Goal: Task Accomplishment & Management: Use online tool/utility

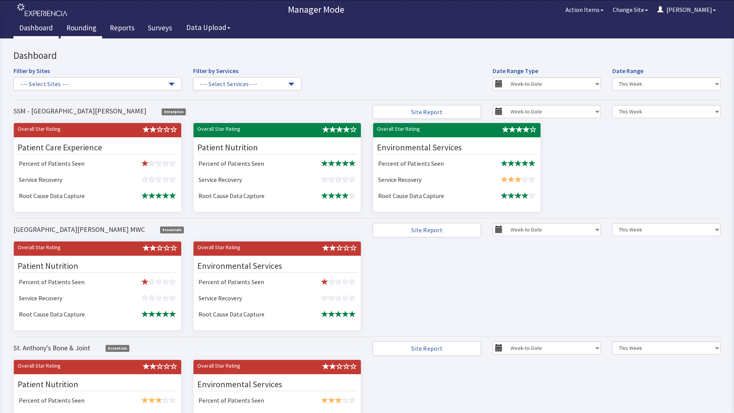
click at [81, 29] on link "Rounding" at bounding box center [81, 28] width 41 height 19
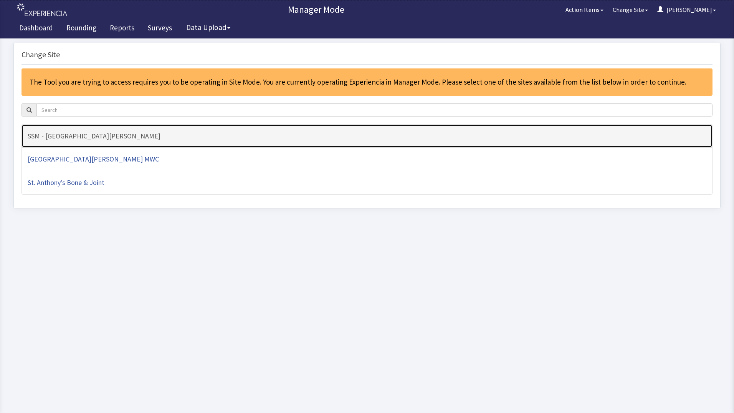
click at [119, 136] on h4 "SSM - [GEOGRAPHIC_DATA][PERSON_NAME]" at bounding box center [367, 136] width 679 height 8
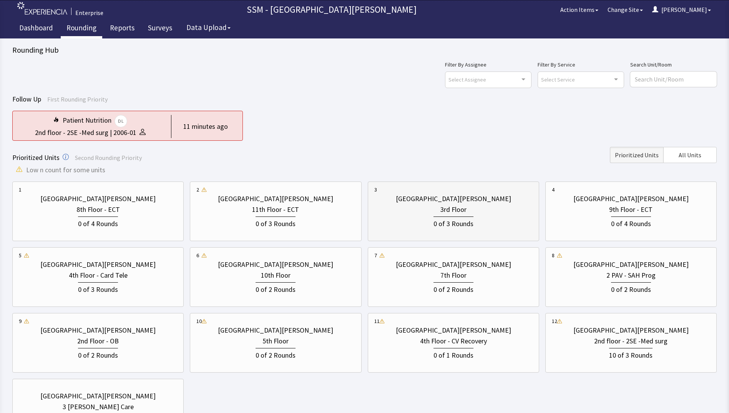
click at [483, 226] on div "0 of 3 Rounds" at bounding box center [453, 222] width 158 height 14
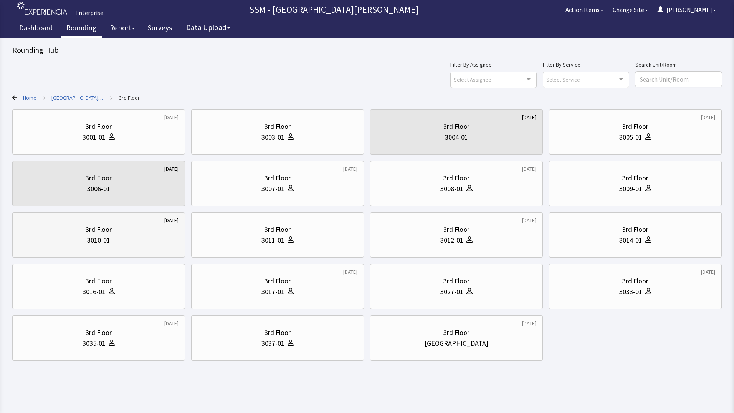
click at [152, 246] on div "3rd Floor 3010-01" at bounding box center [99, 234] width 160 height 37
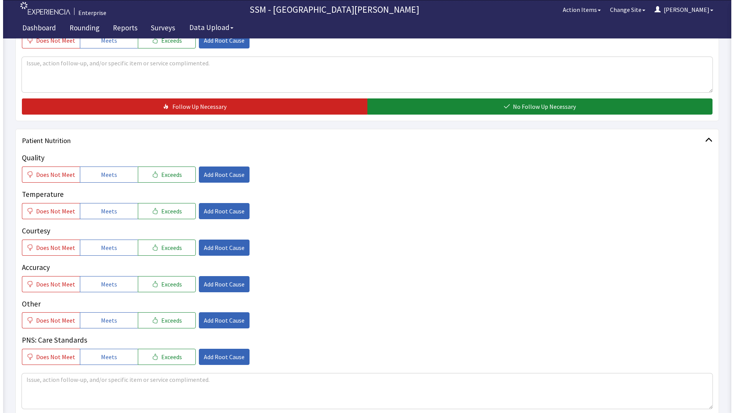
scroll to position [307, 0]
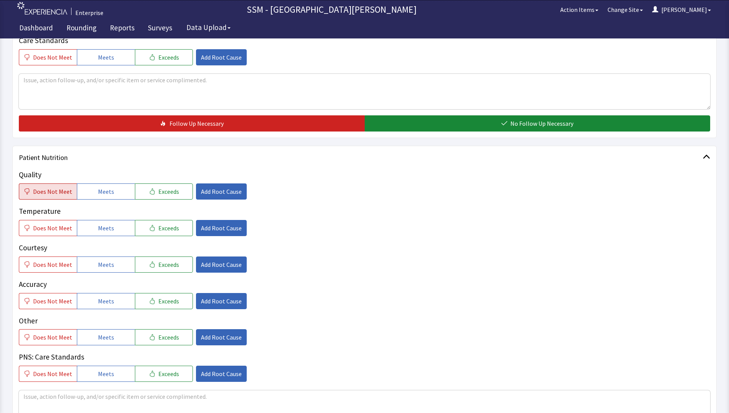
click at [51, 193] on span "Does Not Meet" at bounding box center [52, 191] width 39 height 9
click at [224, 189] on span "Add Root Cause" at bounding box center [221, 191] width 41 height 9
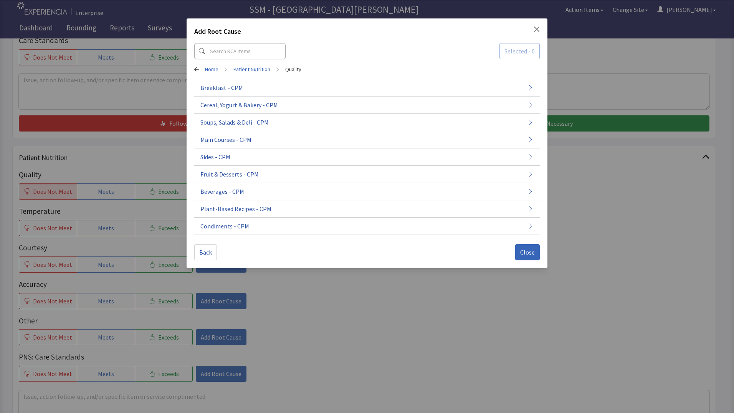
click at [364, 300] on div "Add Root Cause Selected - 0 Home > Patient Nutrition > Quality Breakfast - CPM …" at bounding box center [367, 206] width 734 height 413
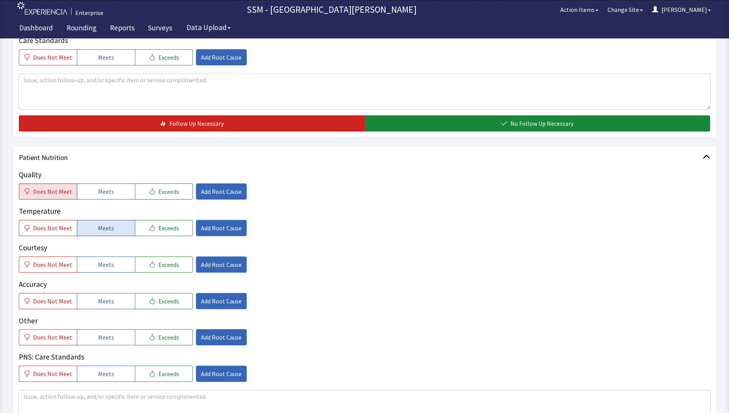
click at [108, 229] on span "Meets" at bounding box center [106, 227] width 16 height 9
click at [108, 261] on span "Meets" at bounding box center [106, 264] width 16 height 9
click at [149, 261] on icon "button" at bounding box center [152, 264] width 6 height 6
click at [201, 264] on span "Add Root Cause" at bounding box center [221, 264] width 41 height 9
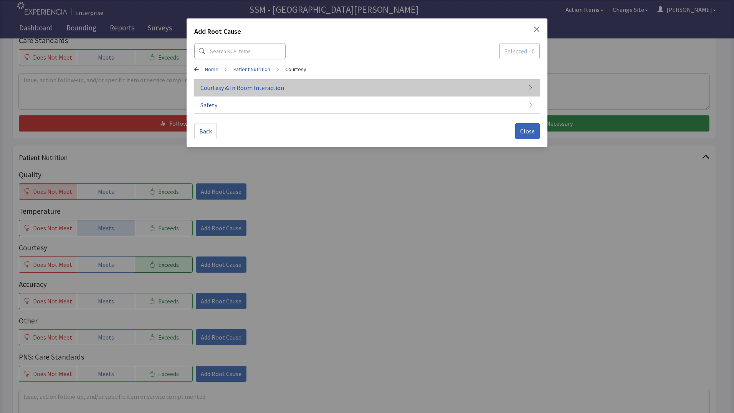
click at [286, 92] on button "Courtesy & In Room Interaction" at bounding box center [367, 87] width 346 height 17
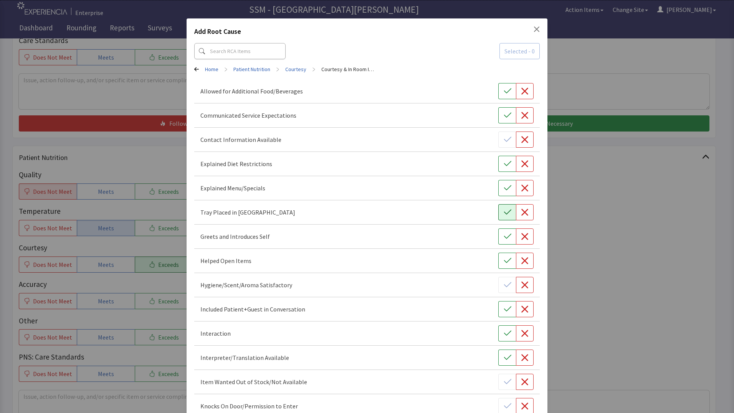
click at [506, 212] on icon "button" at bounding box center [508, 212] width 8 height 8
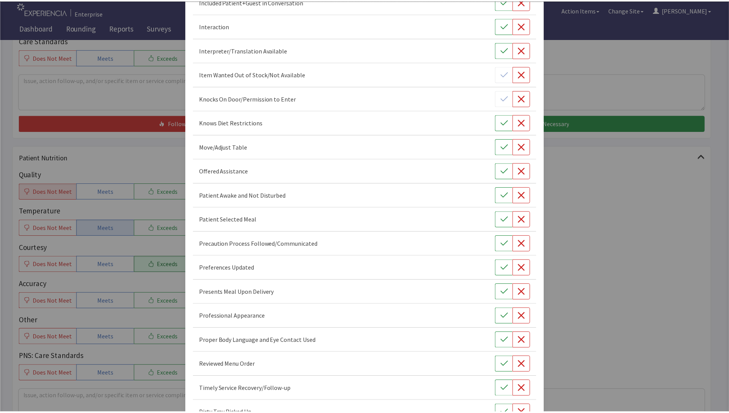
scroll to position [383, 0]
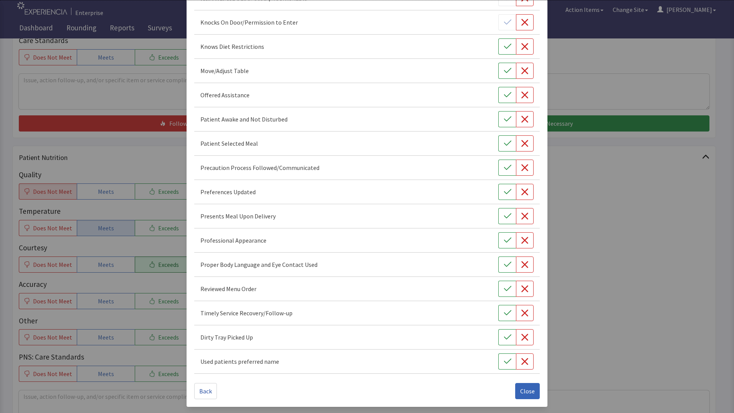
click at [628, 357] on div "Add Root Cause Selected - 1 Home > Patient Nutrition > Courtesy > Courtesy & In…" at bounding box center [367, 15] width 734 height 796
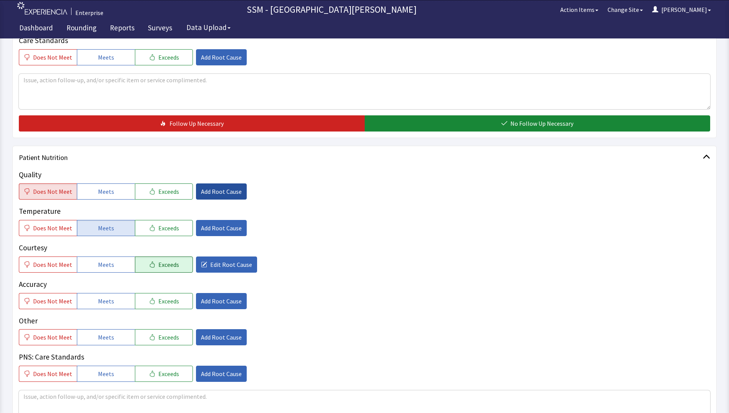
click at [208, 187] on span "Add Root Cause" at bounding box center [221, 191] width 41 height 9
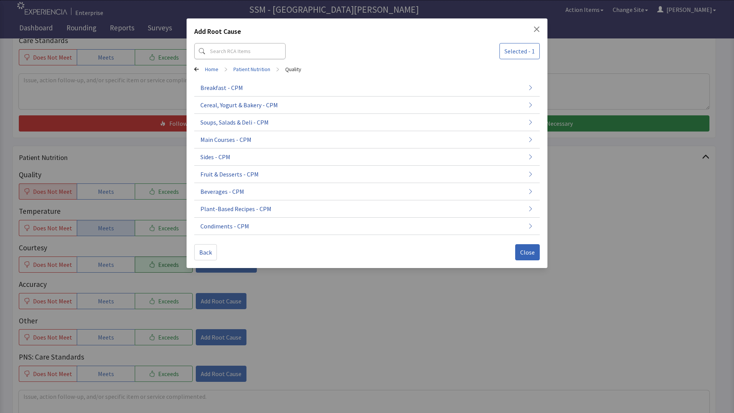
click at [320, 290] on div "Add Root Cause Selected - 1 Home > Patient Nutrition > Quality Breakfast - CPM …" at bounding box center [367, 206] width 734 height 413
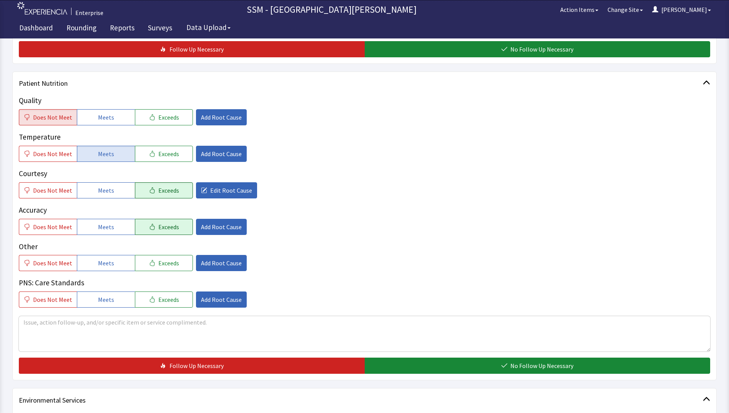
scroll to position [384, 0]
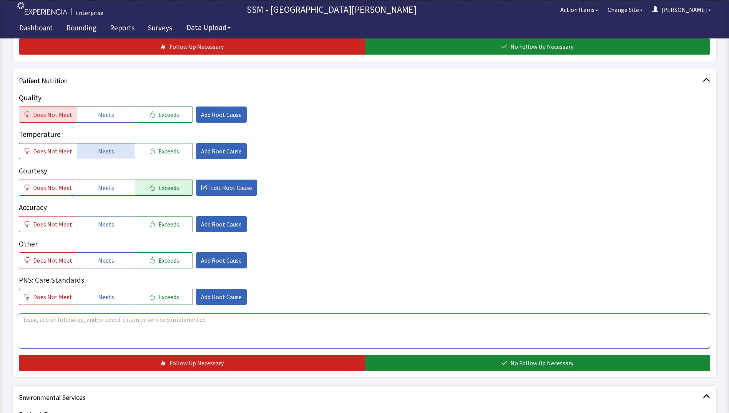
click at [167, 328] on textarea at bounding box center [364, 330] width 691 height 35
click at [161, 316] on textarea at bounding box center [364, 330] width 691 height 35
click at [146, 318] on textarea "meals need to automatically come with salt and pepper, and straw" at bounding box center [364, 330] width 691 height 35
click at [211, 325] on textarea "meals need to automatically come with salt , pepper, and straw" at bounding box center [364, 330] width 691 height 35
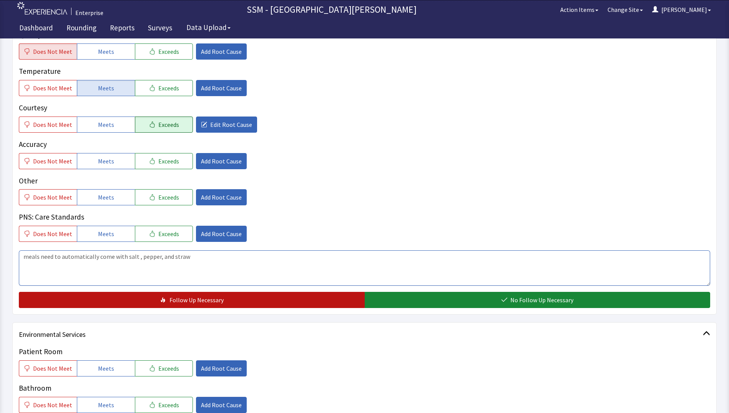
scroll to position [538, 0]
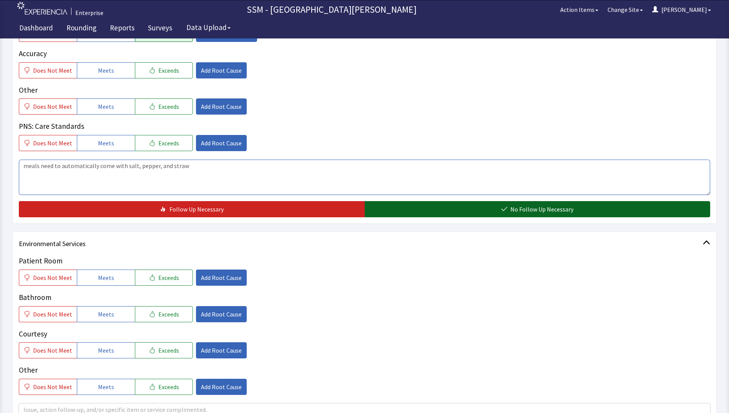
type textarea "meals need to automatically come with salt, pepper, and straw"
click at [413, 206] on button "No Follow Up Necessary" at bounding box center [538, 209] width 346 height 16
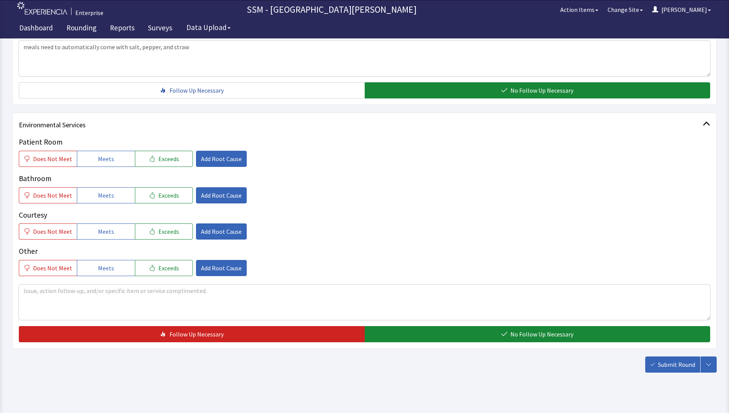
scroll to position [667, 0]
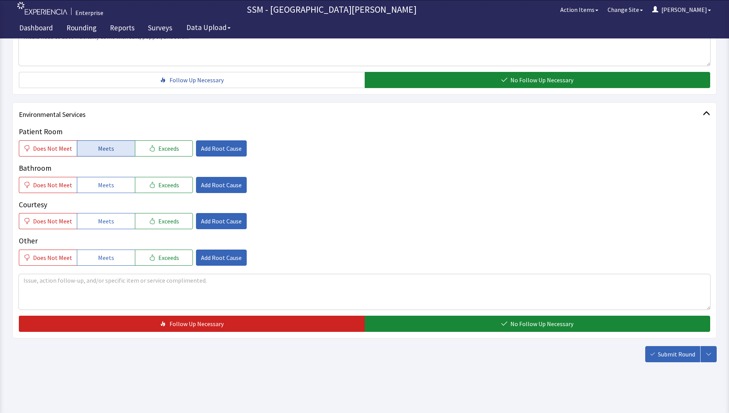
click at [101, 146] on span "Meets" at bounding box center [106, 148] width 16 height 9
click at [96, 190] on button "Meets" at bounding box center [106, 185] width 58 height 16
click at [98, 222] on span "Meets" at bounding box center [106, 220] width 16 height 9
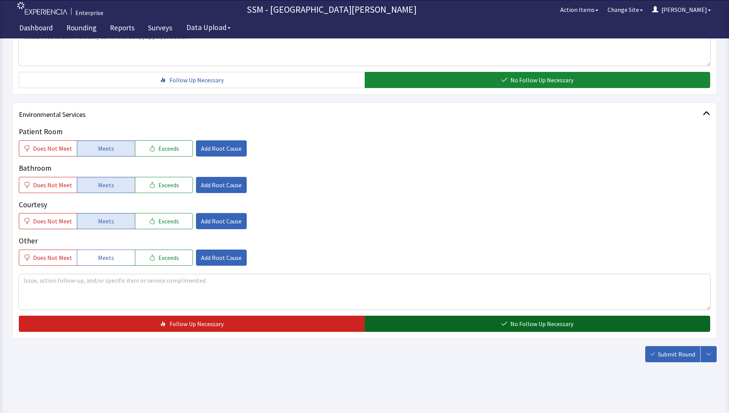
click at [453, 323] on button "No Follow Up Necessary" at bounding box center [538, 323] width 346 height 16
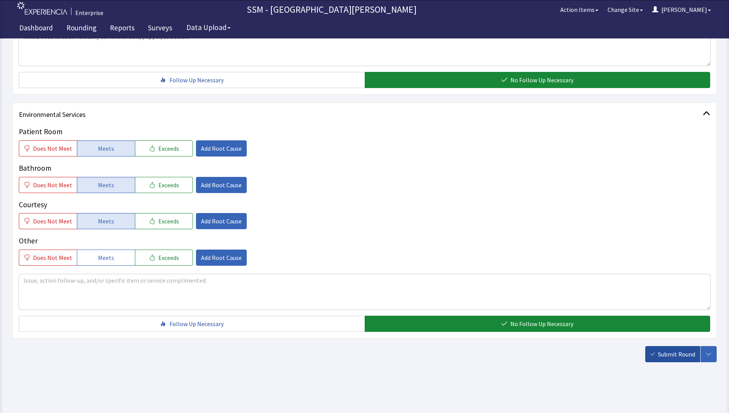
click at [673, 355] on span "Submit Round" at bounding box center [676, 353] width 37 height 9
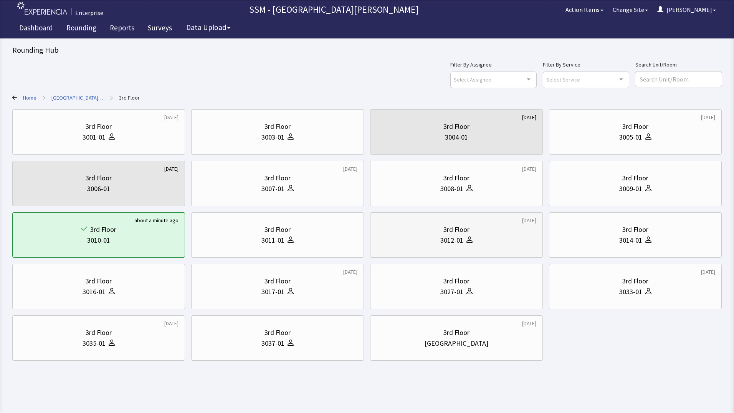
click at [461, 236] on div "3012-01" at bounding box center [452, 240] width 23 height 11
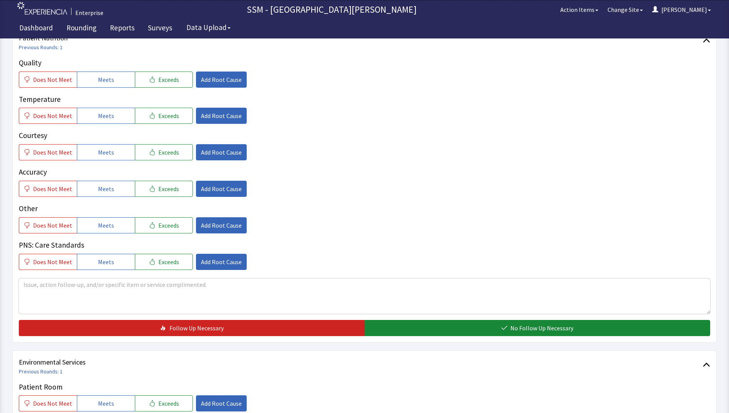
scroll to position [346, 0]
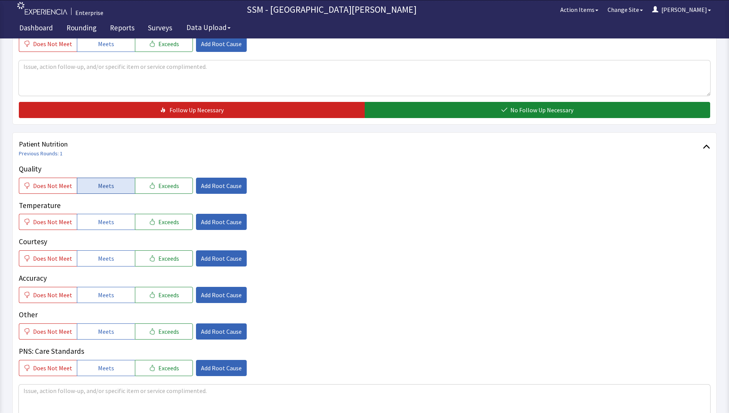
click at [106, 186] on span "Meets" at bounding box center [106, 185] width 16 height 9
click at [105, 216] on button "Meets" at bounding box center [106, 222] width 58 height 16
click at [108, 259] on span "Meets" at bounding box center [106, 258] width 16 height 9
click at [108, 292] on span "Meets" at bounding box center [106, 294] width 16 height 9
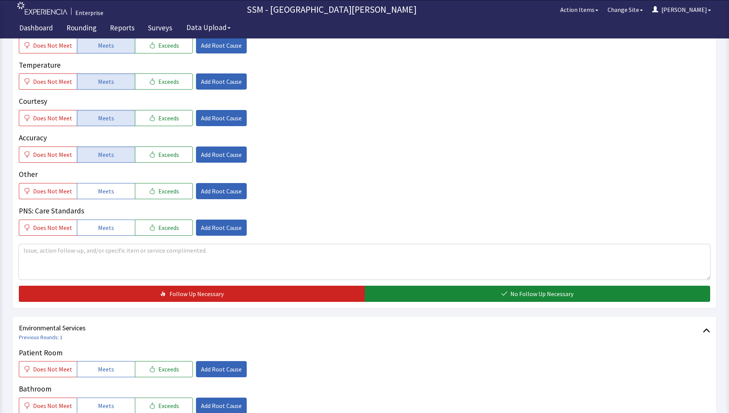
scroll to position [615, 0]
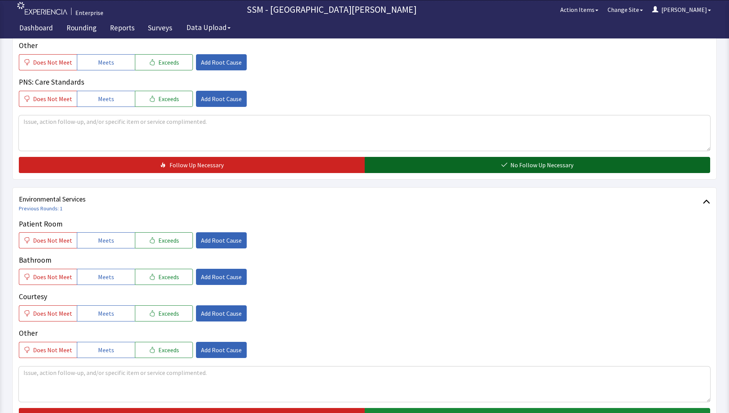
click at [415, 164] on button "No Follow Up Necessary" at bounding box center [538, 165] width 346 height 16
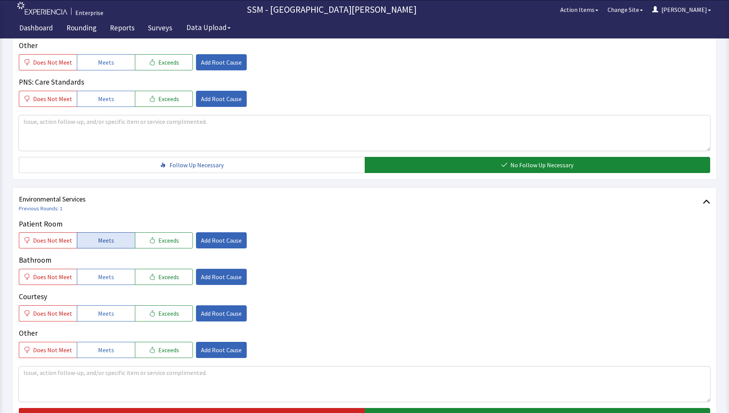
click at [95, 247] on button "Meets" at bounding box center [106, 240] width 58 height 16
click at [94, 279] on button "Meets" at bounding box center [106, 277] width 58 height 16
click at [103, 314] on span "Meets" at bounding box center [106, 312] width 16 height 9
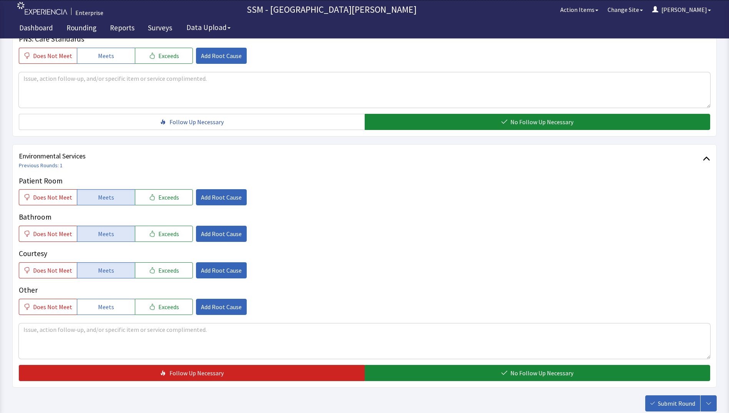
scroll to position [707, 0]
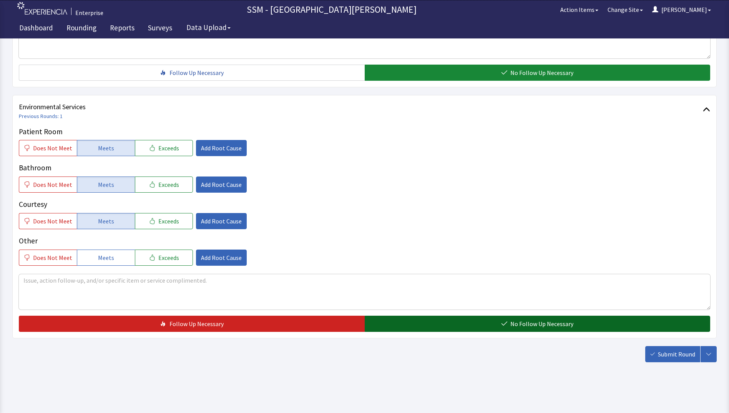
click at [494, 328] on button "No Follow Up Necessary" at bounding box center [538, 323] width 346 height 16
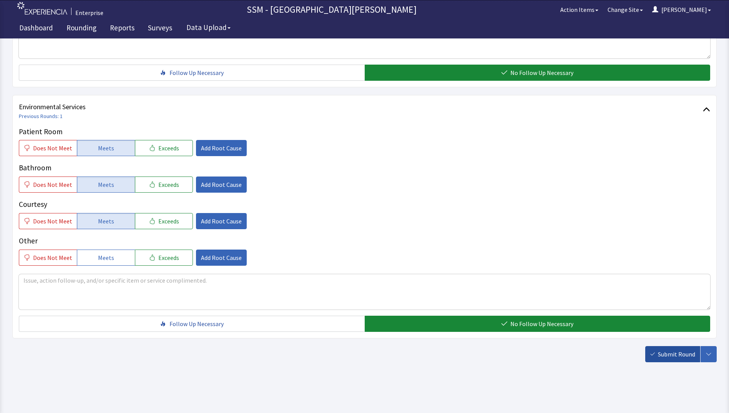
click at [672, 355] on span "Submit Round" at bounding box center [676, 353] width 37 height 9
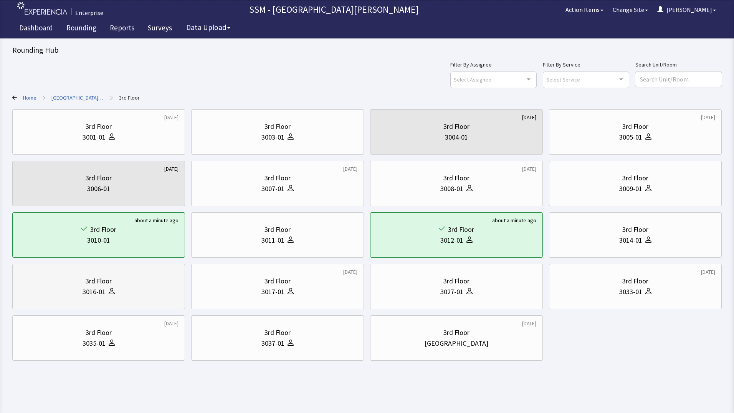
click at [136, 290] on div "3016-01" at bounding box center [99, 291] width 160 height 11
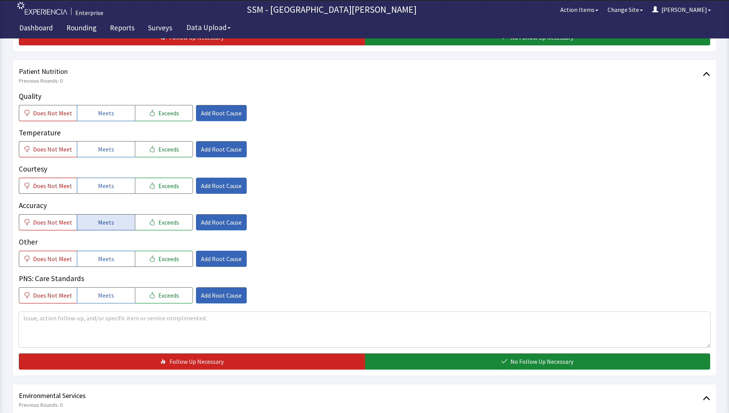
scroll to position [423, 0]
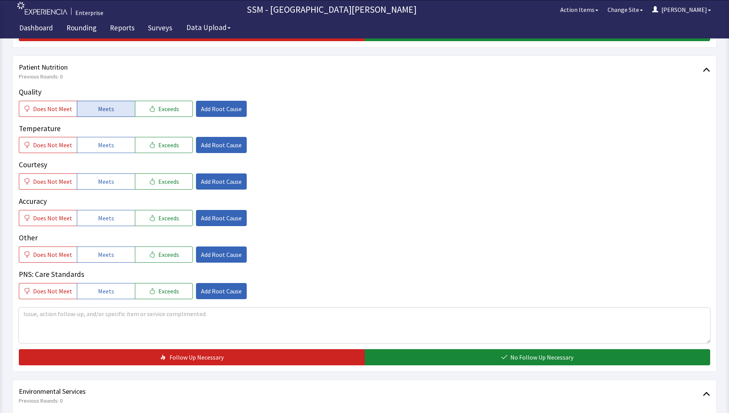
click at [104, 115] on button "Meets" at bounding box center [106, 109] width 58 height 16
click at [105, 150] on button "Meets" at bounding box center [106, 145] width 58 height 16
click at [110, 176] on button "Meets" at bounding box center [106, 181] width 58 height 16
click at [108, 220] on span "Meets" at bounding box center [106, 217] width 16 height 9
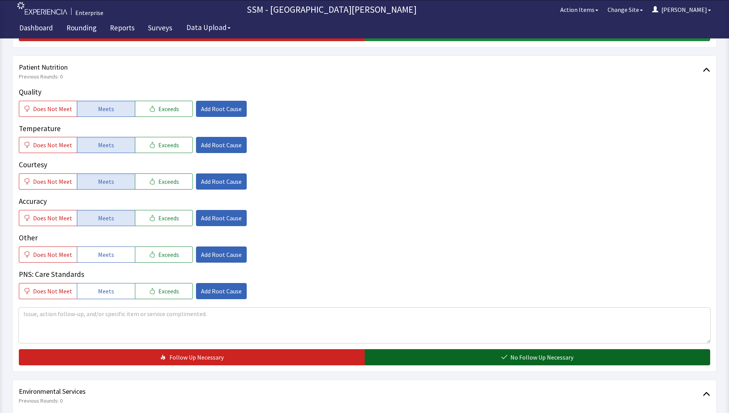
click at [396, 351] on button "No Follow Up Necessary" at bounding box center [538, 357] width 346 height 16
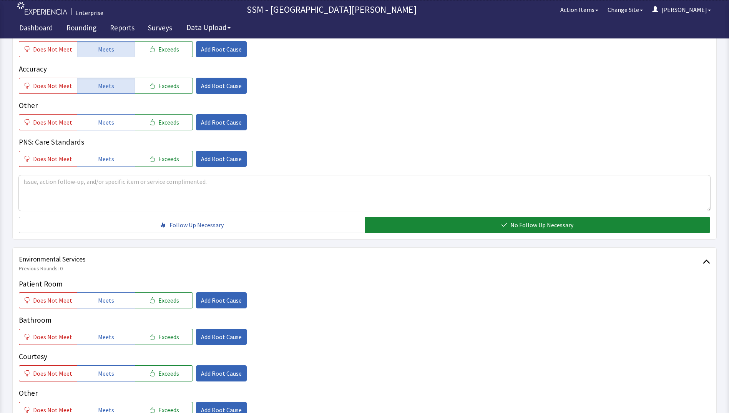
scroll to position [707, 0]
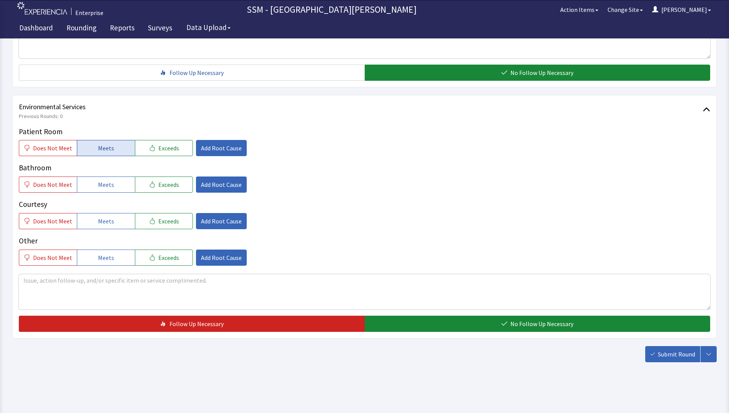
click at [117, 151] on button "Meets" at bounding box center [106, 148] width 58 height 16
click at [110, 190] on button "Meets" at bounding box center [106, 184] width 58 height 16
click at [112, 225] on button "Meets" at bounding box center [106, 221] width 58 height 16
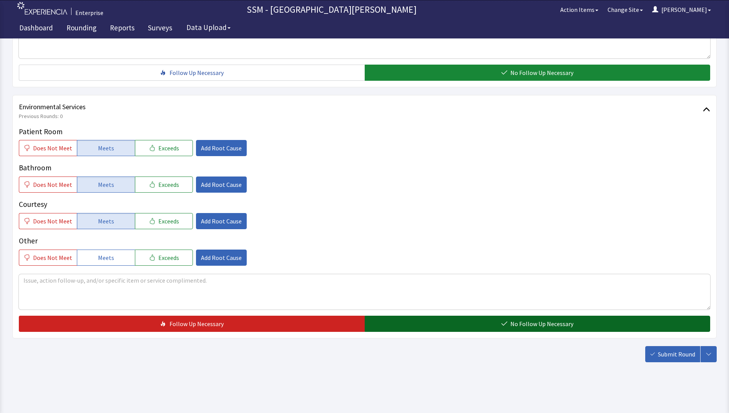
click at [502, 321] on icon "button" at bounding box center [504, 323] width 6 height 6
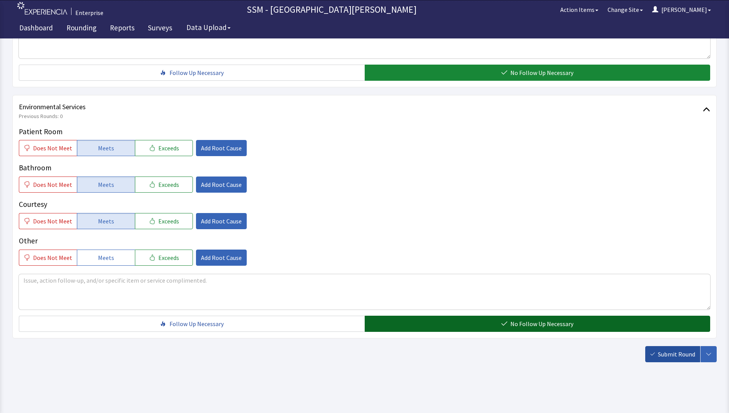
click at [667, 357] on span "Submit Round" at bounding box center [676, 353] width 37 height 9
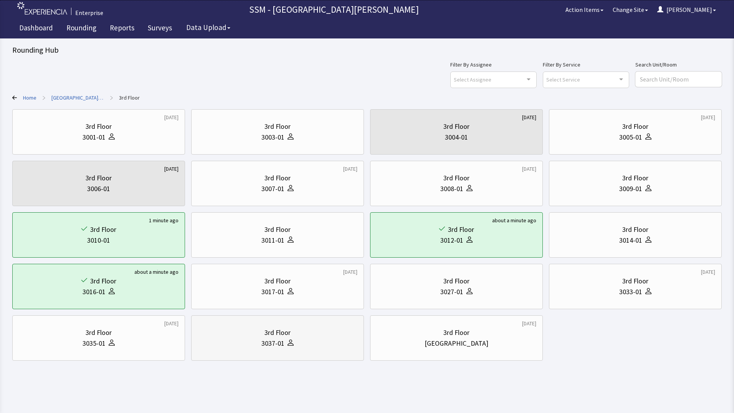
click at [319, 328] on div "3rd Floor" at bounding box center [278, 332] width 160 height 11
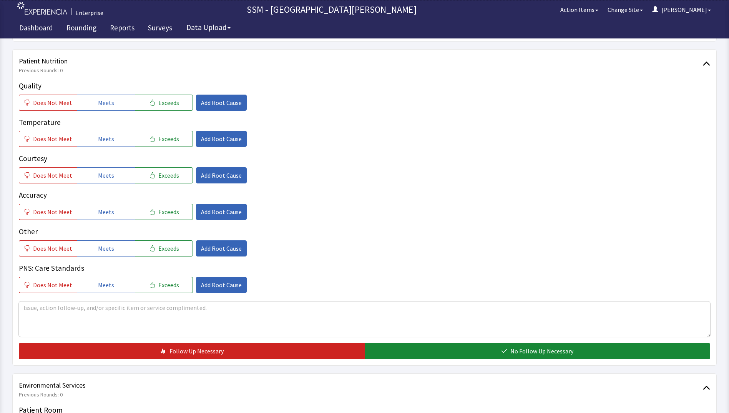
scroll to position [384, 0]
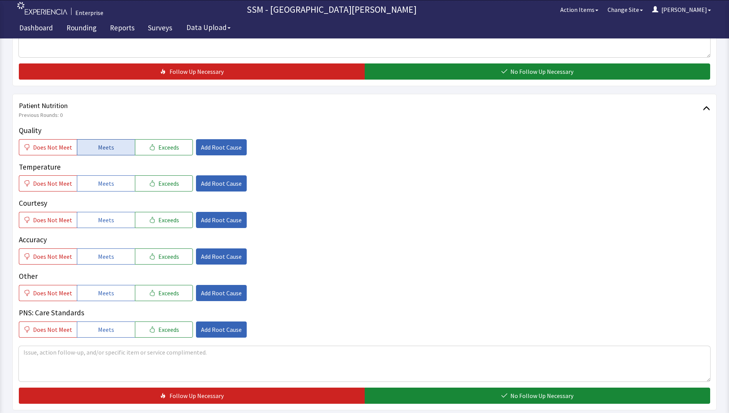
click at [100, 154] on button "Meets" at bounding box center [106, 147] width 58 height 16
click at [99, 182] on span "Meets" at bounding box center [106, 183] width 16 height 9
click at [103, 221] on span "Meets" at bounding box center [106, 219] width 16 height 9
click at [121, 258] on button "Meets" at bounding box center [106, 256] width 58 height 16
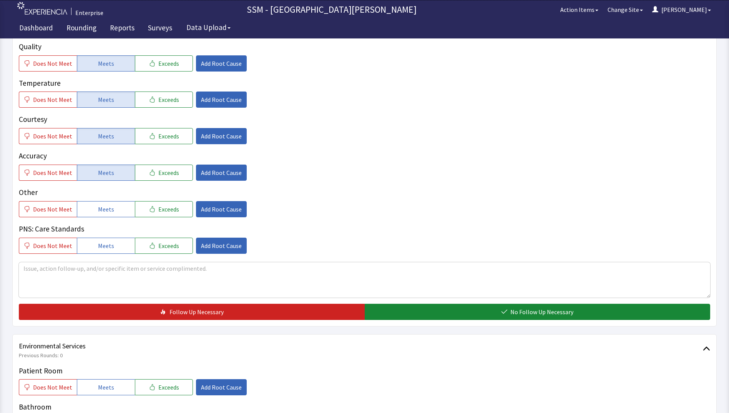
scroll to position [538, 0]
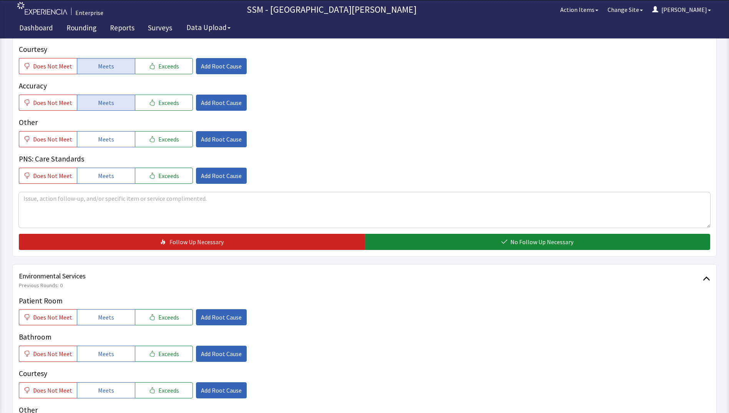
click at [453, 231] on div "Quality Does Not Meet Meets Exceeds Add Root Cause Temperature Does Not Meet Me…" at bounding box center [364, 110] width 691 height 279
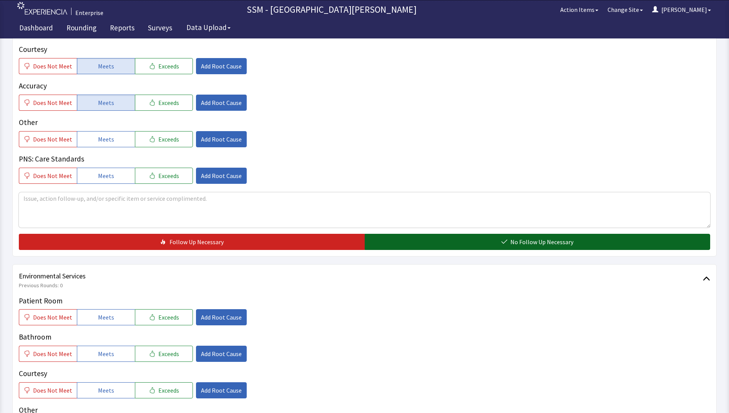
click at [446, 244] on button "No Follow Up Necessary" at bounding box center [538, 242] width 346 height 16
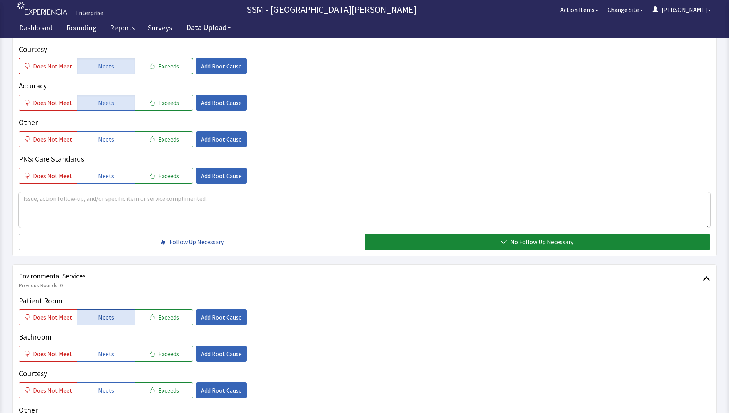
click at [116, 322] on button "Meets" at bounding box center [106, 317] width 58 height 16
click at [125, 354] on button "Meets" at bounding box center [106, 353] width 58 height 16
click at [111, 392] on button "Meets" at bounding box center [106, 390] width 58 height 16
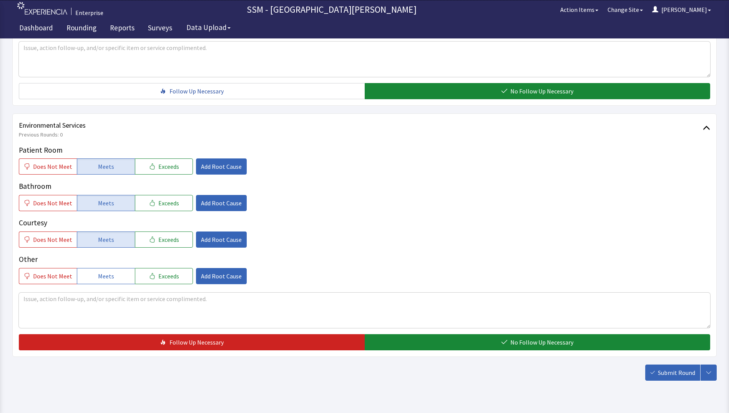
scroll to position [691, 0]
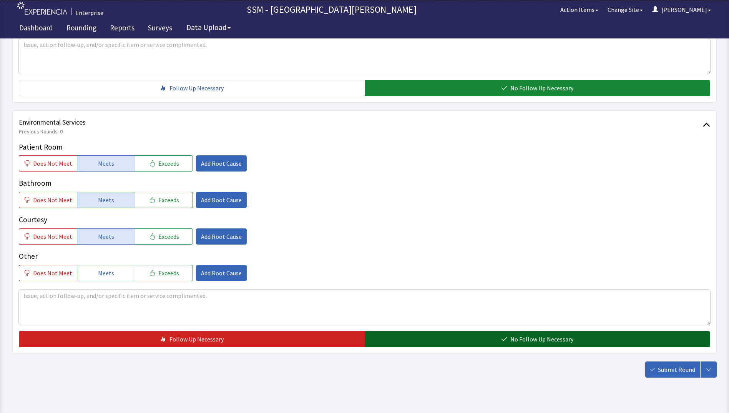
click at [449, 340] on button "No Follow Up Necessary" at bounding box center [538, 339] width 346 height 16
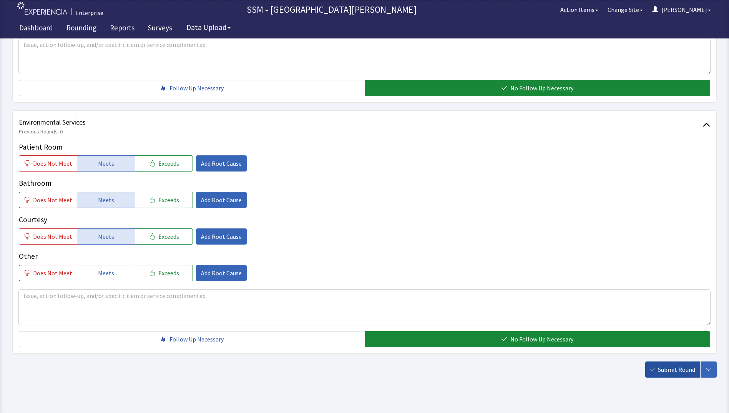
click at [665, 375] on button "Submit Round" at bounding box center [672, 369] width 55 height 16
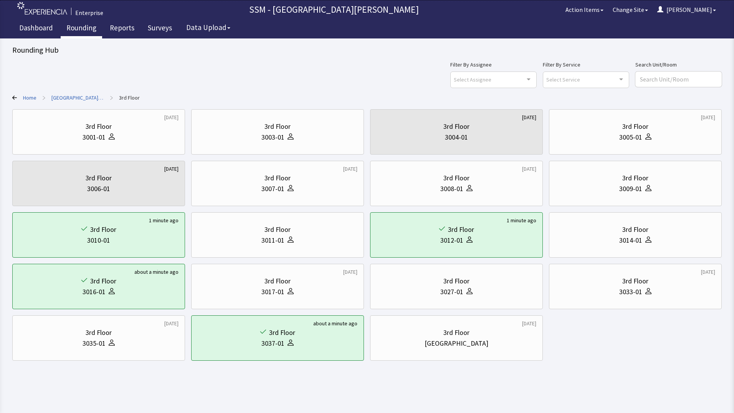
click at [80, 26] on link "Rounding" at bounding box center [81, 28] width 41 height 19
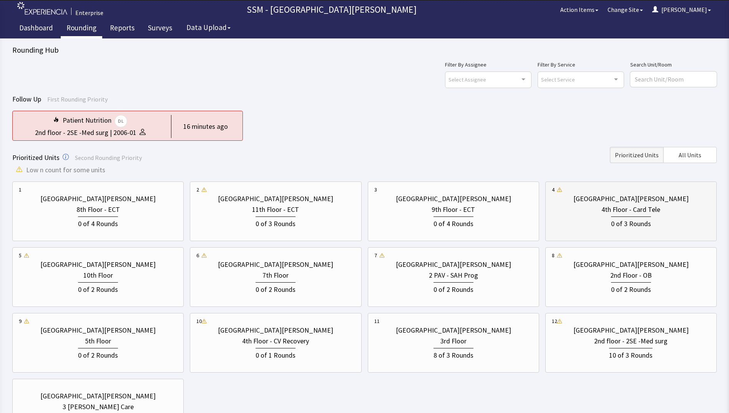
click at [607, 217] on div "0 of 3 Rounds" at bounding box center [631, 222] width 158 height 14
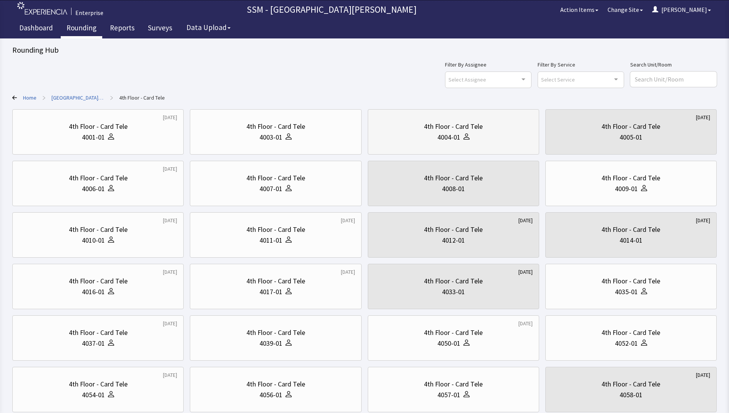
click at [434, 132] on div "4th Floor - Card Tele 4004-01" at bounding box center [453, 131] width 158 height 37
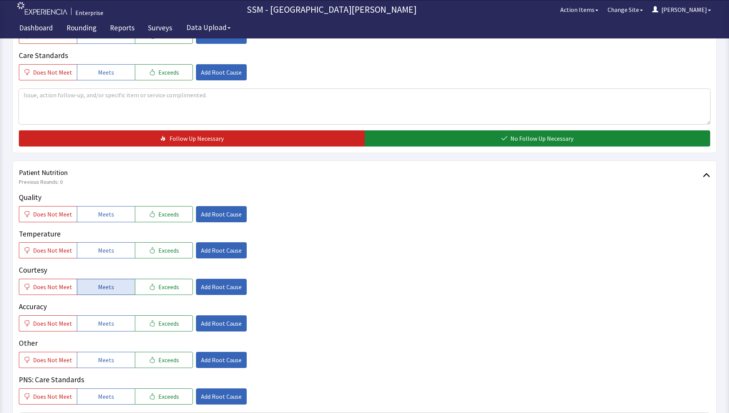
scroll to position [423, 0]
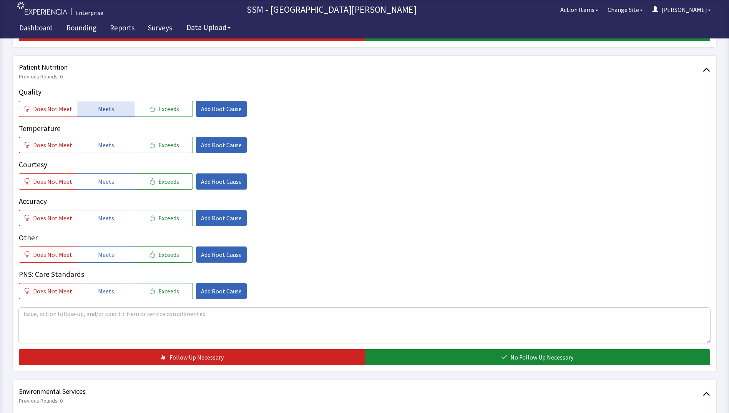
click at [107, 110] on span "Meets" at bounding box center [106, 108] width 16 height 9
click at [107, 145] on span "Meets" at bounding box center [106, 144] width 16 height 9
click at [108, 184] on span "Meets" at bounding box center [106, 181] width 16 height 9
click at [113, 218] on button "Meets" at bounding box center [106, 218] width 58 height 16
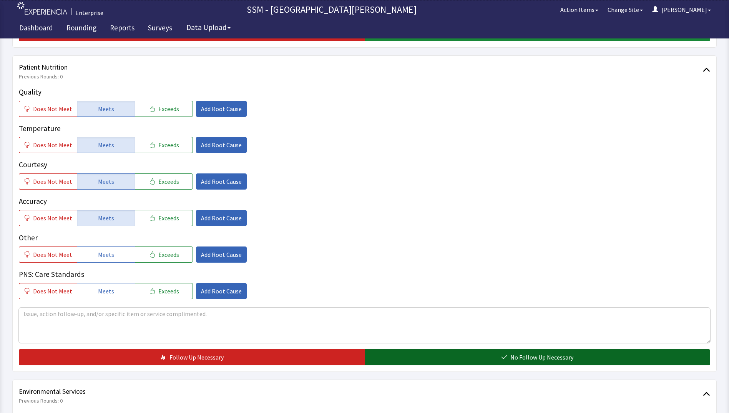
click at [452, 350] on button "No Follow Up Necessary" at bounding box center [538, 357] width 346 height 16
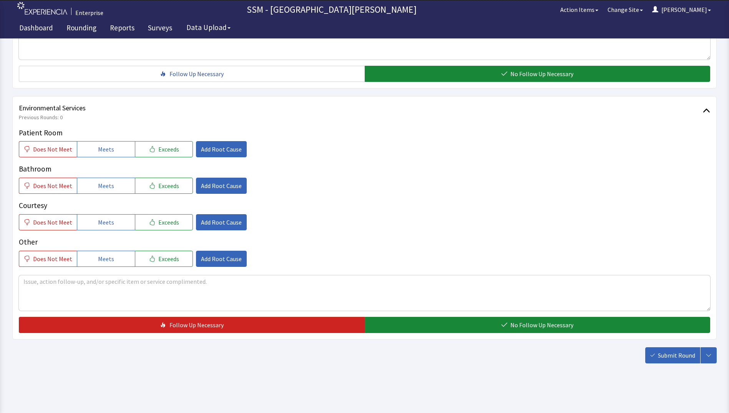
scroll to position [707, 0]
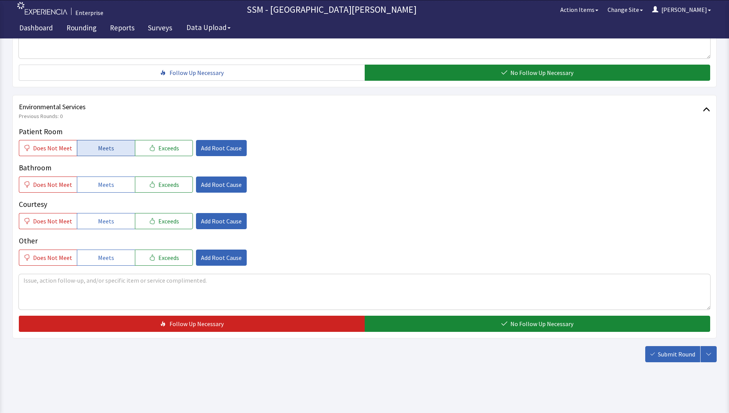
click at [115, 151] on button "Meets" at bounding box center [106, 148] width 58 height 16
drag, startPoint x: 113, startPoint y: 186, endPoint x: 116, endPoint y: 220, distance: 34.4
click at [113, 197] on div "Patient Room Does Not Meet Meets Exceeds Add Root Cause Bathroom Does Not Meet …" at bounding box center [364, 195] width 691 height 139
click at [116, 224] on button "Meets" at bounding box center [106, 221] width 58 height 16
click at [105, 181] on span "Meets" at bounding box center [106, 184] width 16 height 9
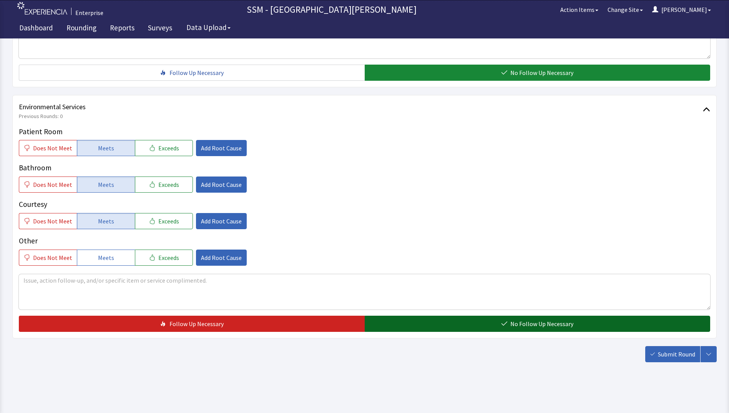
click at [444, 315] on button "No Follow Up Necessary" at bounding box center [538, 323] width 346 height 16
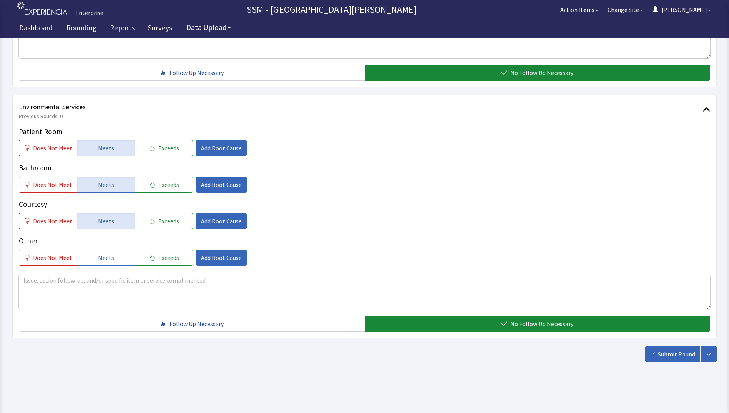
drag, startPoint x: 677, startPoint y: 350, endPoint x: 655, endPoint y: 347, distance: 22.1
click at [678, 351] on span "Submit Round" at bounding box center [676, 353] width 37 height 9
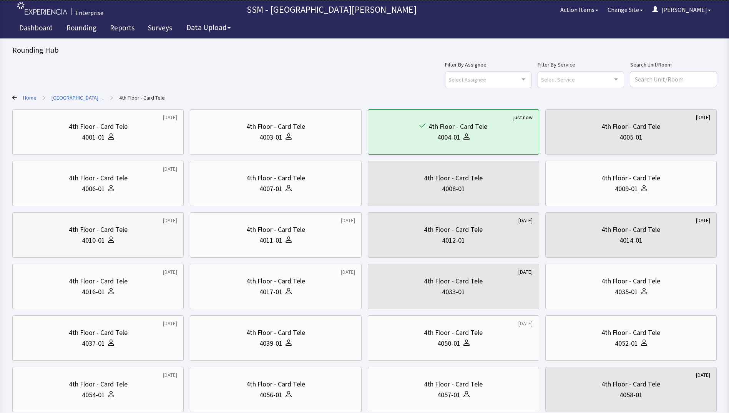
click at [90, 244] on div "4010-01" at bounding box center [93, 240] width 23 height 11
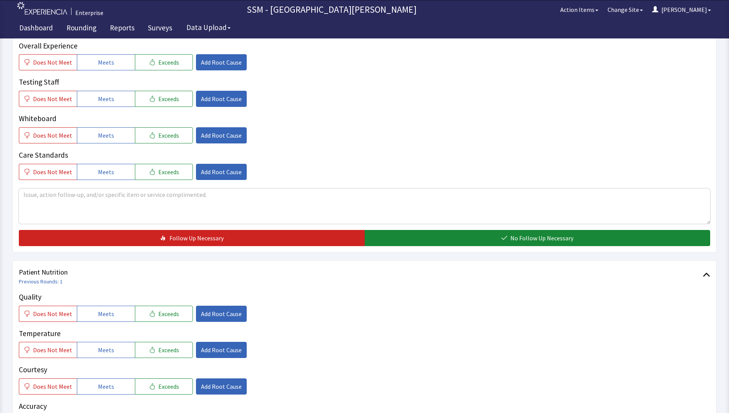
scroll to position [307, 0]
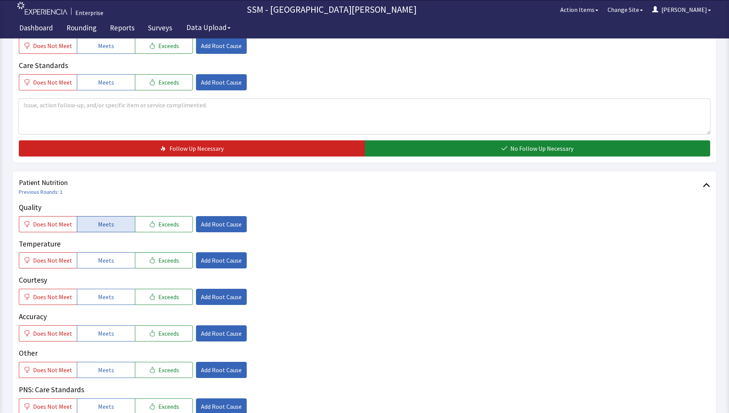
click at [84, 219] on button "Meets" at bounding box center [106, 224] width 58 height 16
click at [91, 264] on button "Meets" at bounding box center [106, 260] width 58 height 16
click at [103, 303] on button "Meets" at bounding box center [106, 296] width 58 height 16
click at [105, 335] on span "Meets" at bounding box center [106, 332] width 16 height 9
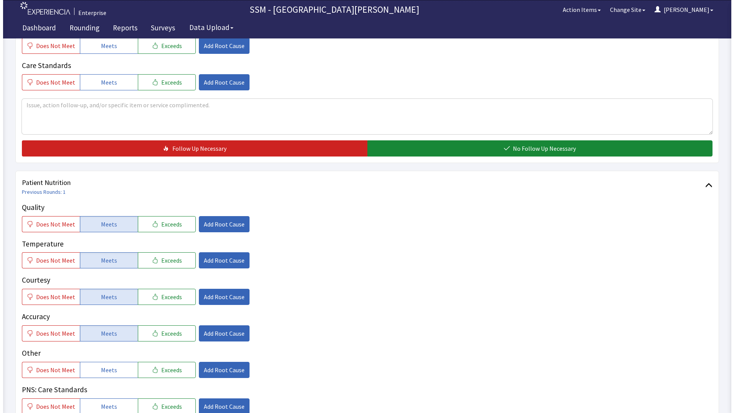
scroll to position [576, 0]
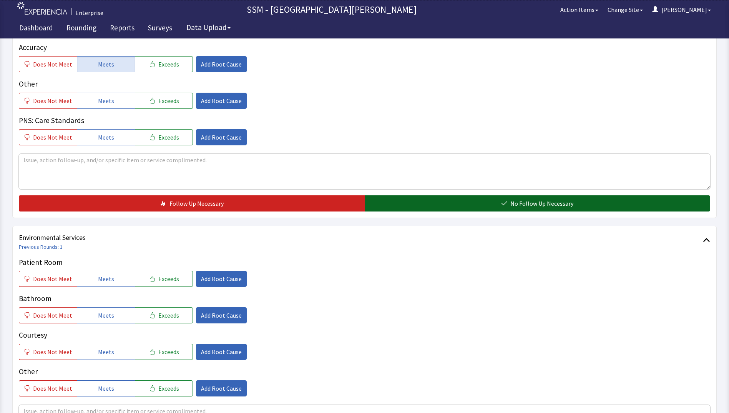
click at [456, 202] on button "No Follow Up Necessary" at bounding box center [538, 203] width 346 height 16
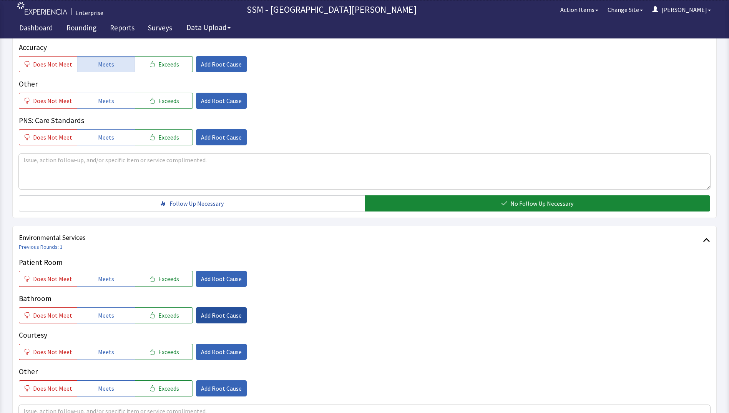
click at [201, 314] on span "Add Root Cause" at bounding box center [221, 314] width 41 height 9
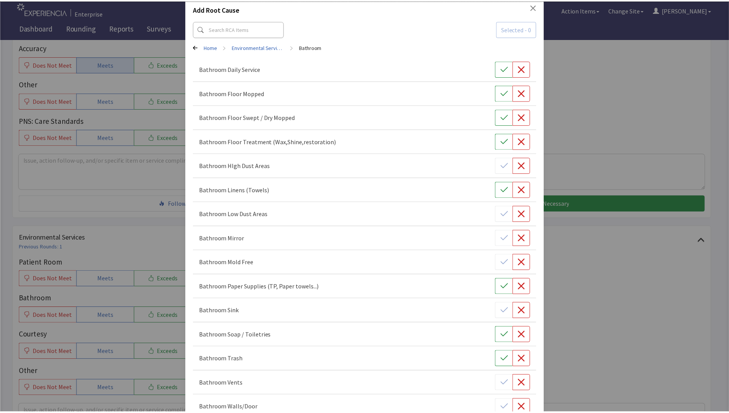
scroll to position [22, 0]
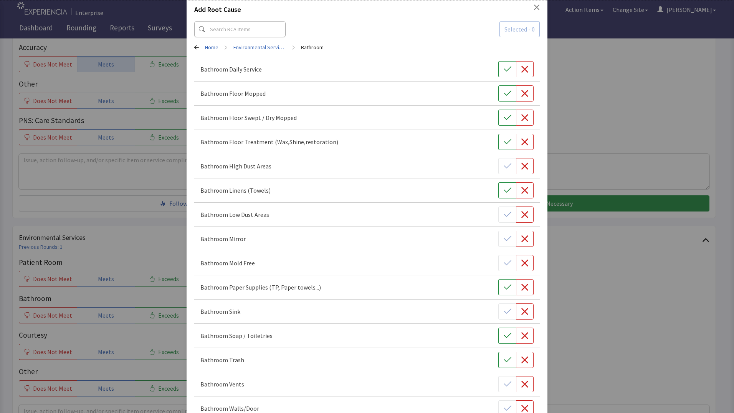
click at [143, 246] on div "Add Root Cause Selected - 0 Home > Environmental Services > Bathroom Bathroom D…" at bounding box center [367, 291] width 734 height 627
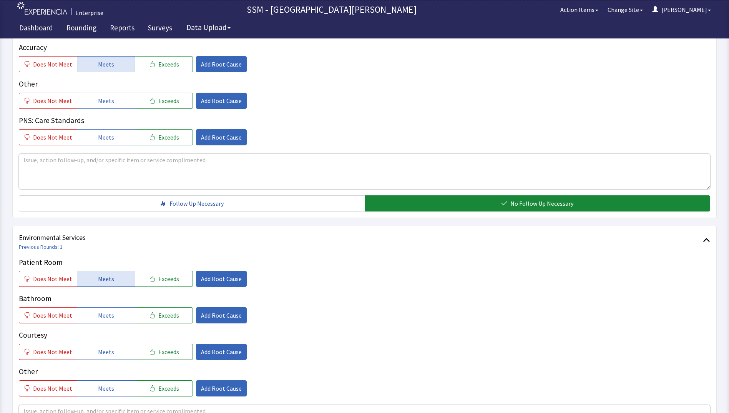
click at [91, 285] on button "Meets" at bounding box center [106, 278] width 58 height 16
click at [98, 316] on span "Meets" at bounding box center [106, 314] width 16 height 9
click at [107, 355] on span "Meets" at bounding box center [106, 351] width 16 height 9
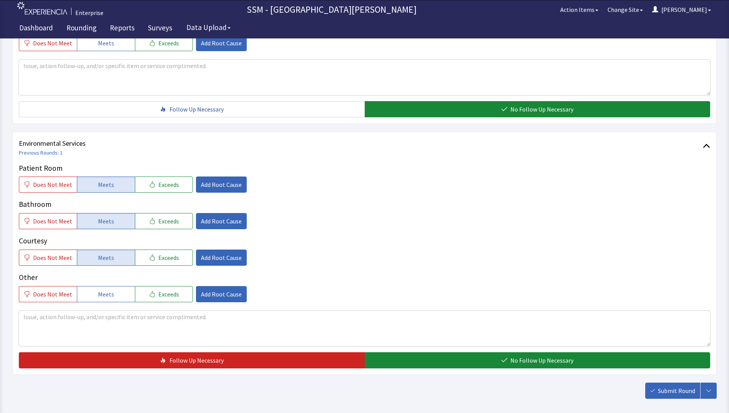
scroll to position [707, 0]
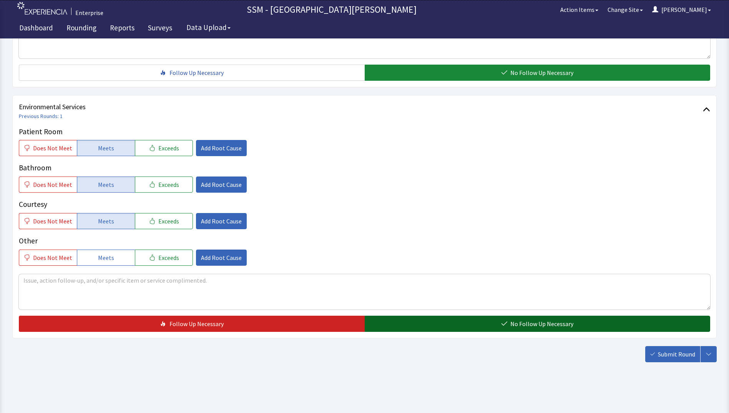
click at [480, 322] on button "No Follow Up Necessary" at bounding box center [538, 323] width 346 height 16
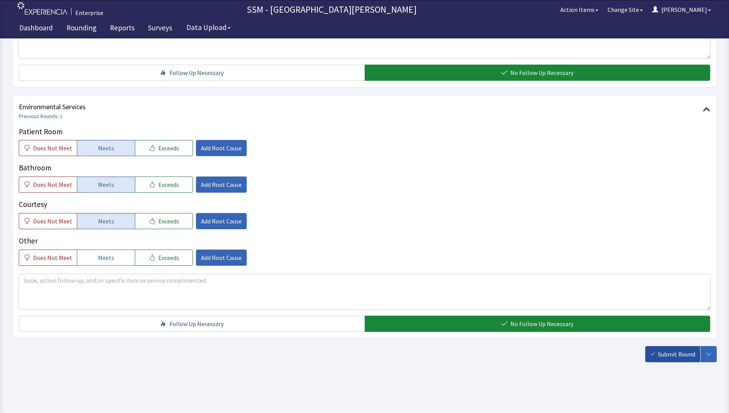
click at [670, 353] on span "Submit Round" at bounding box center [676, 353] width 37 height 9
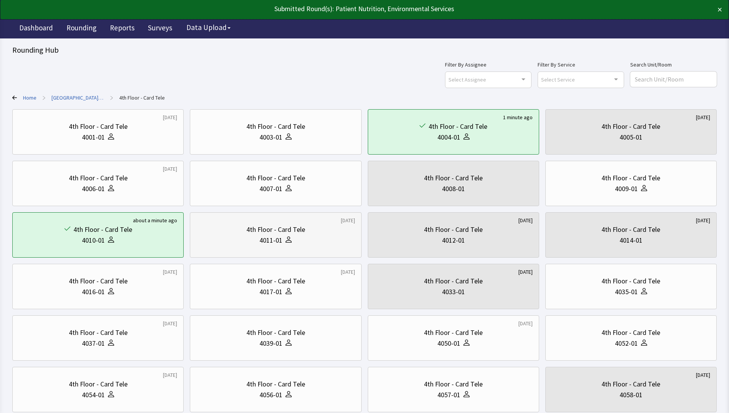
click at [212, 240] on div "4011-01" at bounding box center [275, 240] width 158 height 11
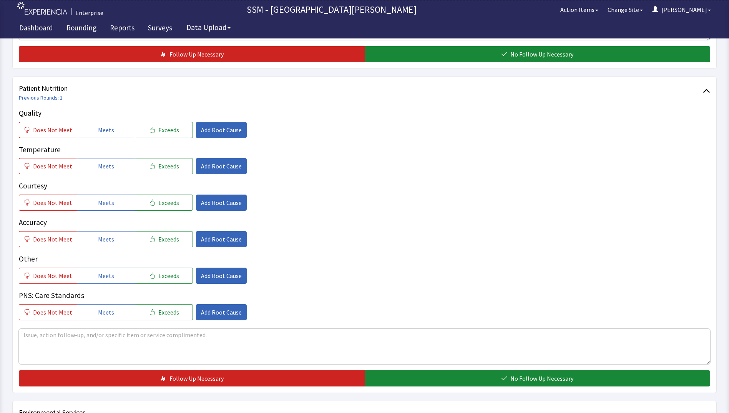
scroll to position [384, 0]
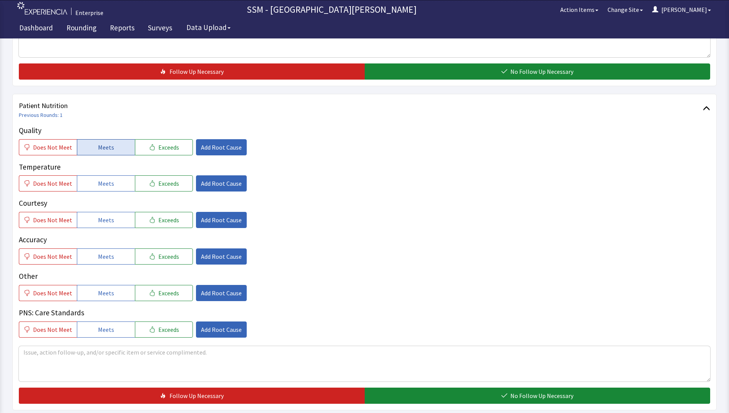
click at [104, 152] on button "Meets" at bounding box center [106, 147] width 58 height 16
click at [109, 188] on span "Meets" at bounding box center [106, 183] width 16 height 9
click at [106, 221] on span "Meets" at bounding box center [106, 219] width 16 height 9
click at [107, 262] on button "Meets" at bounding box center [106, 256] width 58 height 16
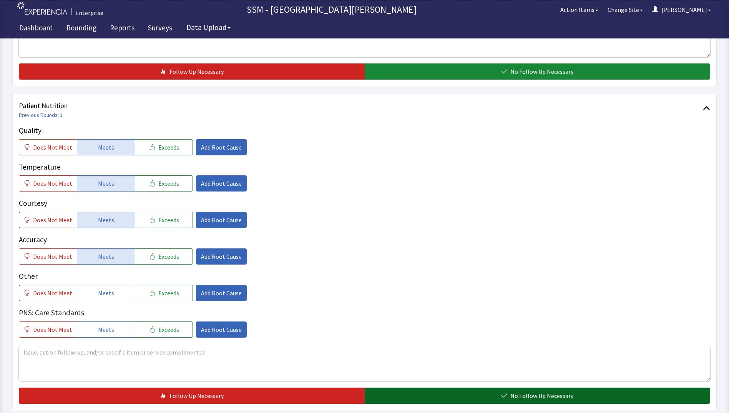
click at [418, 393] on button "No Follow Up Necessary" at bounding box center [538, 395] width 346 height 16
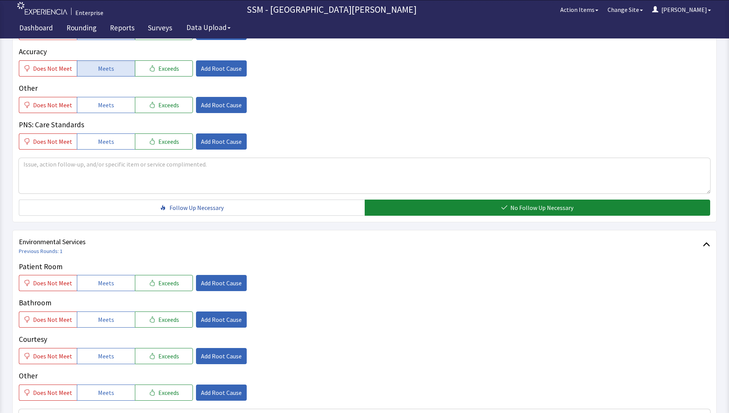
scroll to position [615, 0]
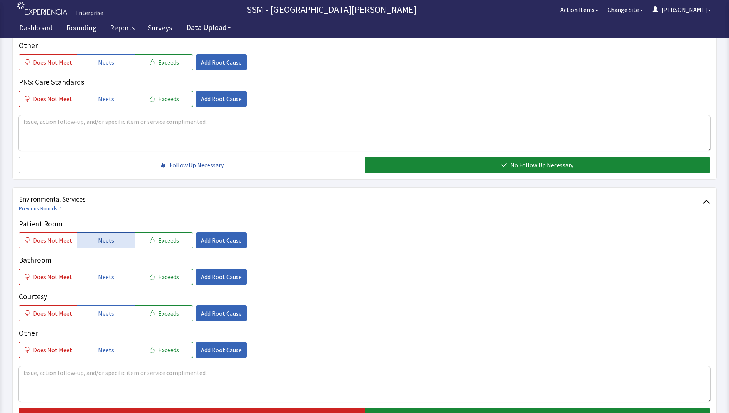
click at [117, 246] on button "Meets" at bounding box center [106, 240] width 58 height 16
click at [119, 281] on button "Meets" at bounding box center [106, 277] width 58 height 16
click at [119, 313] on button "Meets" at bounding box center [106, 313] width 58 height 16
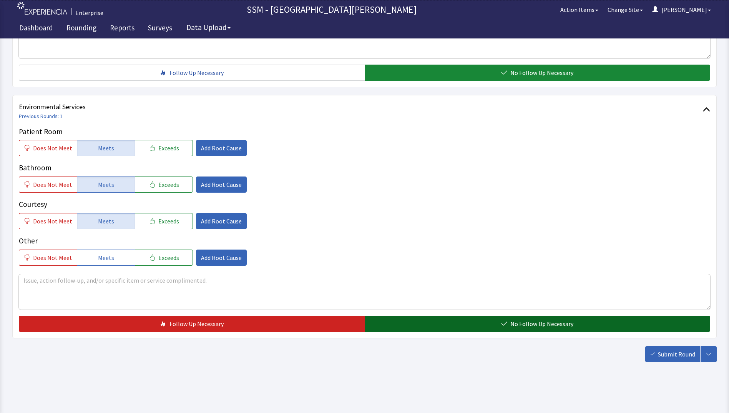
click at [434, 320] on button "No Follow Up Necessary" at bounding box center [538, 323] width 346 height 16
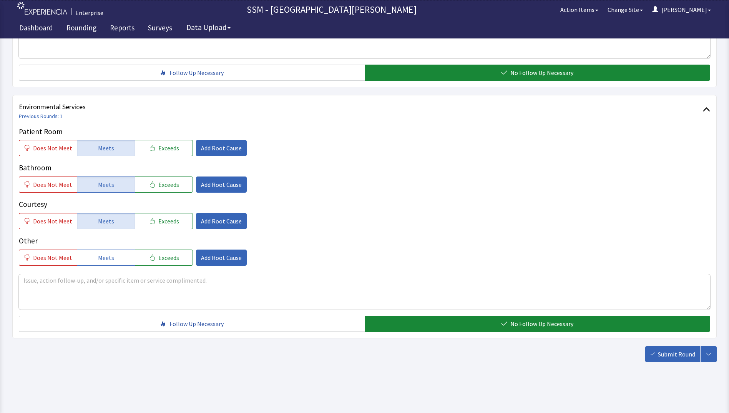
click at [656, 351] on button "Submit Round" at bounding box center [672, 354] width 55 height 16
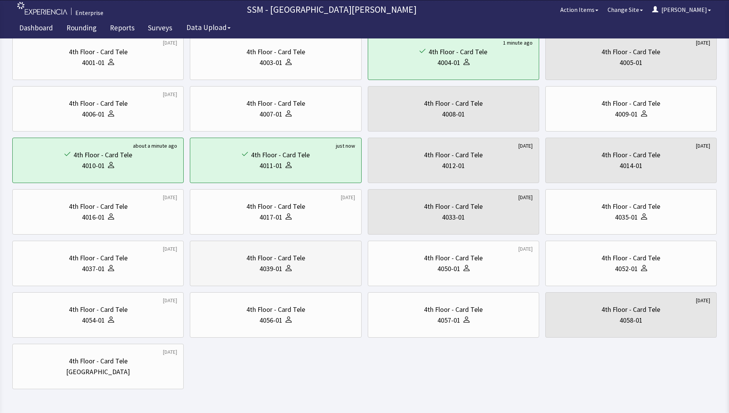
scroll to position [77, 0]
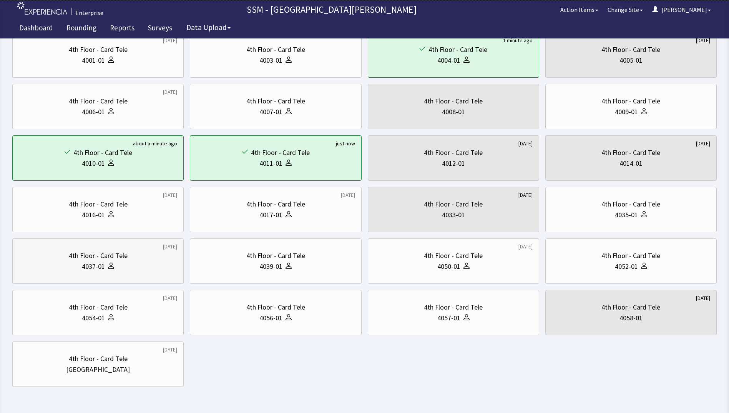
click at [114, 265] on div "4037-01" at bounding box center [98, 266] width 158 height 11
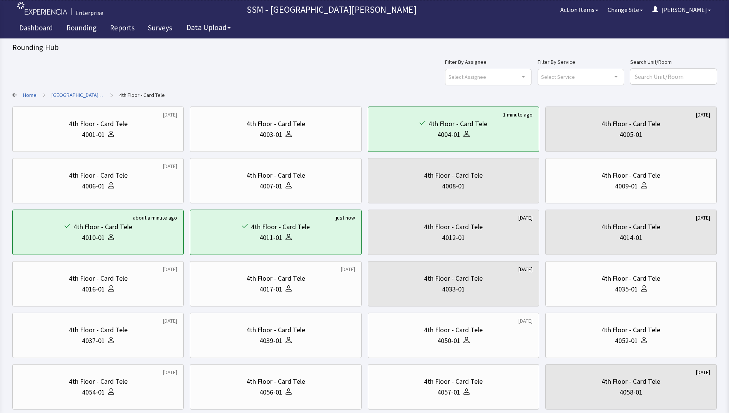
scroll to position [0, 0]
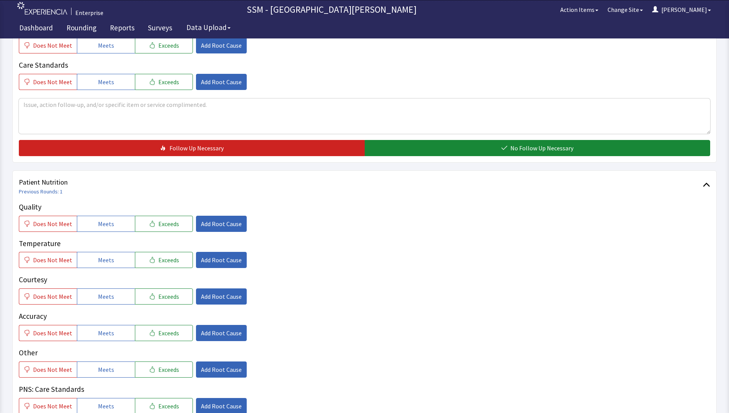
scroll to position [423, 0]
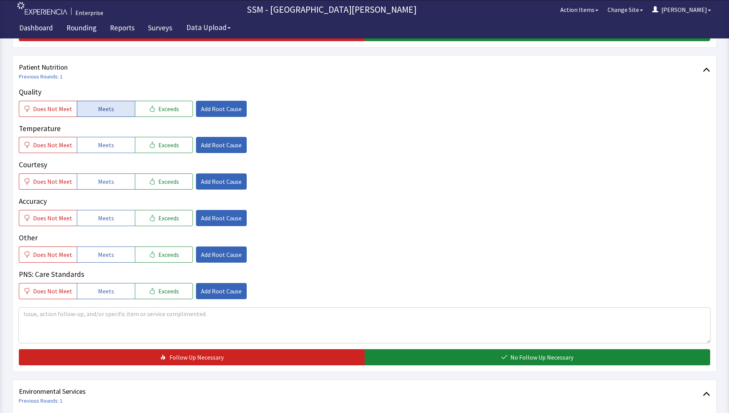
click at [114, 108] on button "Meets" at bounding box center [106, 109] width 58 height 16
click at [116, 146] on button "Meets" at bounding box center [106, 145] width 58 height 16
click at [116, 184] on button "Meets" at bounding box center [106, 181] width 58 height 16
click at [111, 217] on button "Meets" at bounding box center [106, 218] width 58 height 16
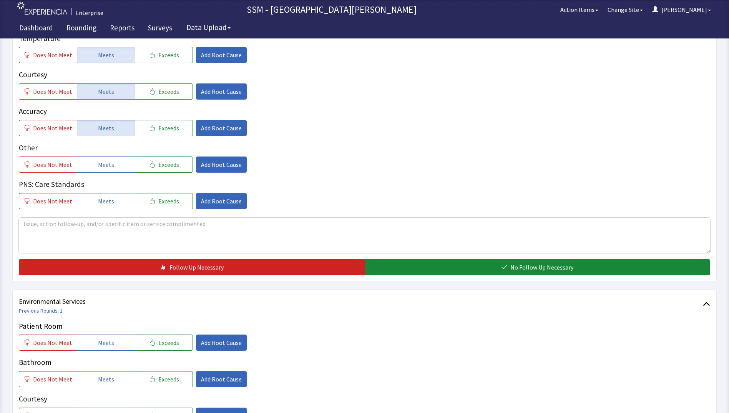
scroll to position [576, 0]
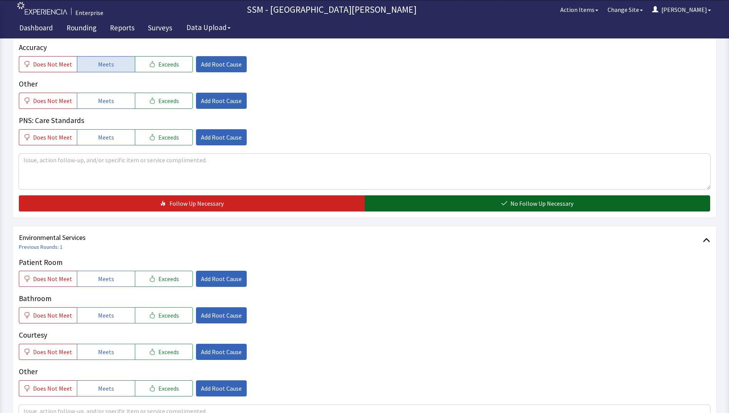
click at [468, 205] on button "No Follow Up Necessary" at bounding box center [538, 203] width 346 height 16
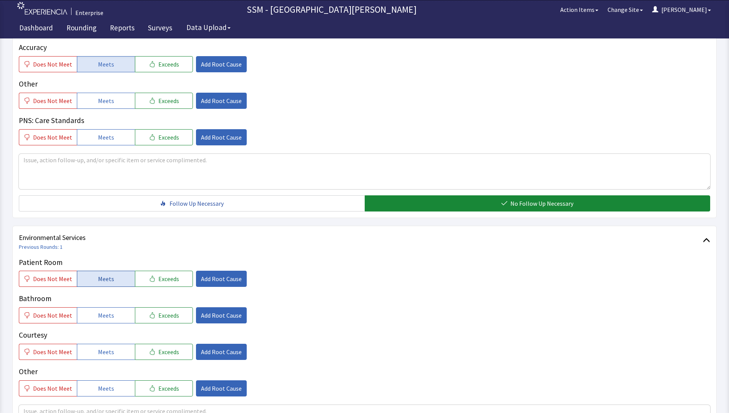
click at [98, 278] on span "Meets" at bounding box center [106, 278] width 16 height 9
click at [98, 319] on span "Meets" at bounding box center [106, 314] width 16 height 9
click at [103, 351] on span "Meets" at bounding box center [106, 351] width 16 height 9
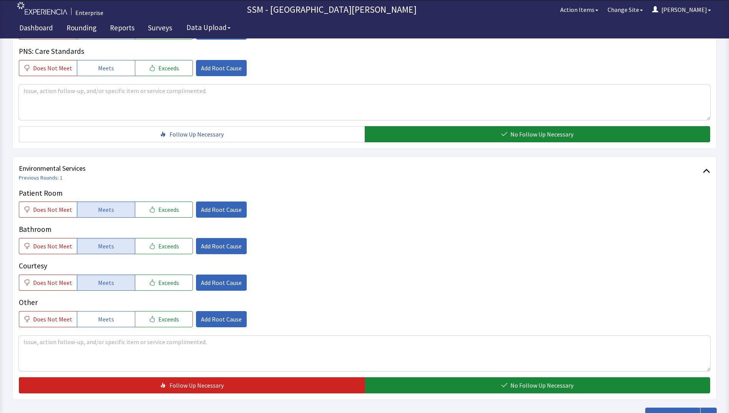
scroll to position [707, 0]
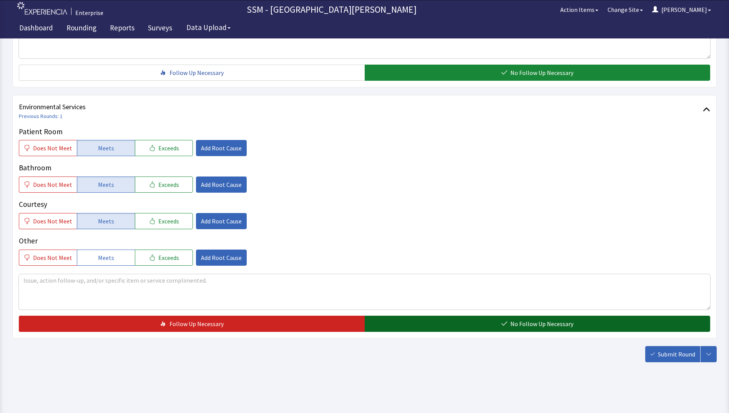
click at [514, 322] on span "No Follow Up Necessary" at bounding box center [541, 323] width 63 height 9
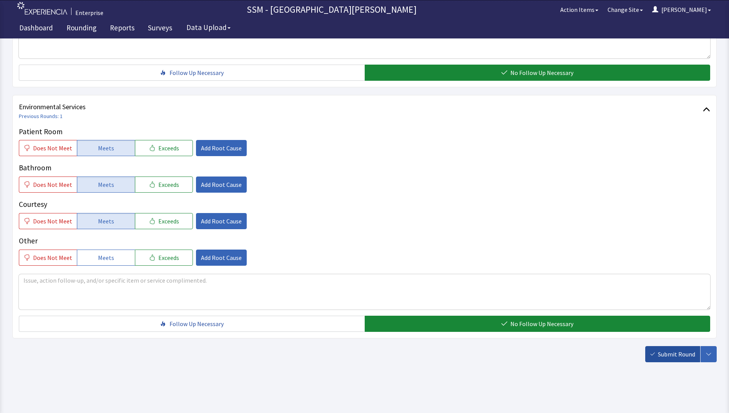
click at [660, 355] on span "Submit Round" at bounding box center [676, 353] width 37 height 9
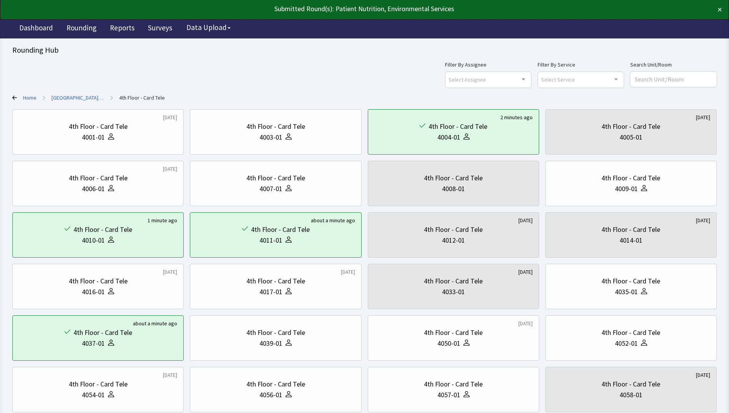
scroll to position [101, 0]
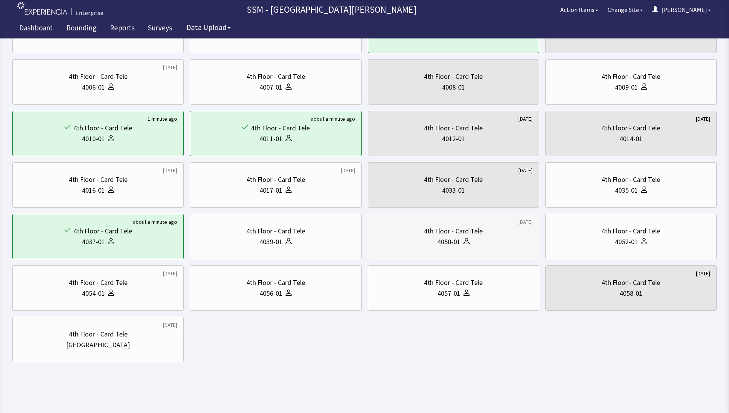
click at [445, 245] on div "4050-01" at bounding box center [448, 241] width 23 height 11
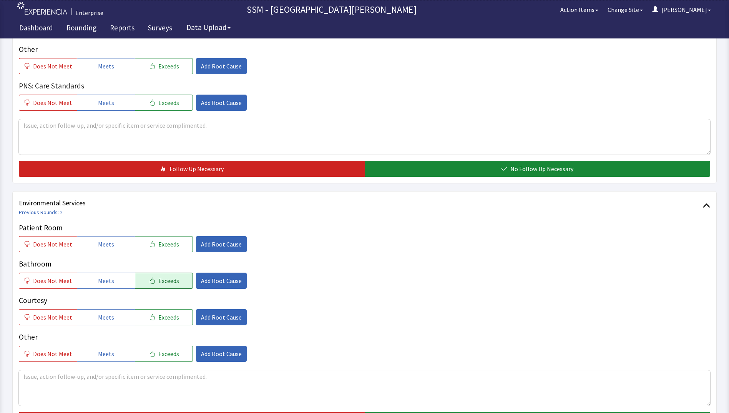
scroll to position [707, 0]
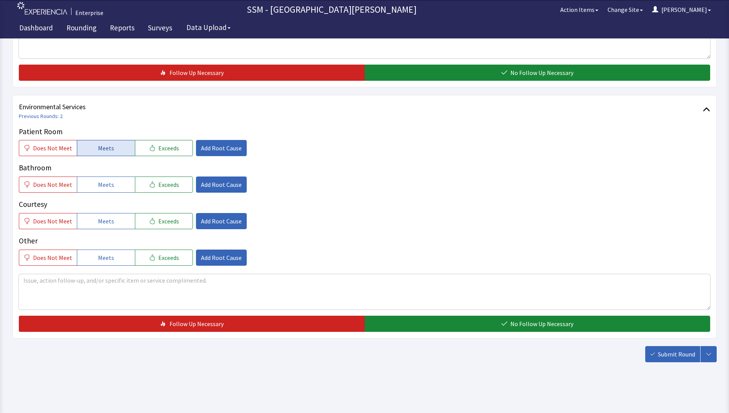
click at [122, 144] on button "Meets" at bounding box center [106, 148] width 58 height 16
click at [109, 187] on span "Meets" at bounding box center [106, 184] width 16 height 9
click at [112, 223] on button "Meets" at bounding box center [106, 221] width 58 height 16
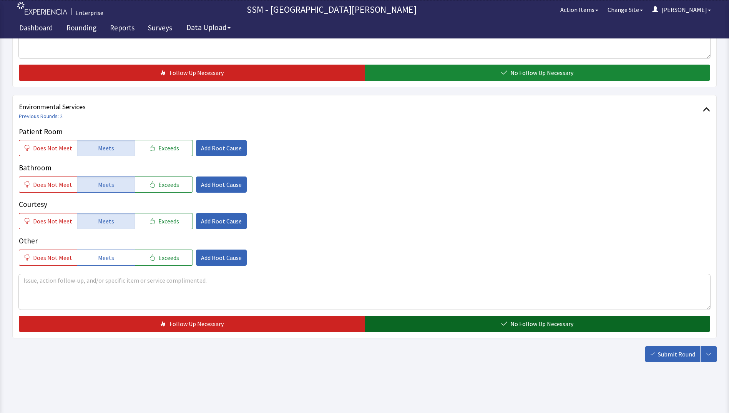
click at [433, 326] on button "No Follow Up Necessary" at bounding box center [538, 323] width 346 height 16
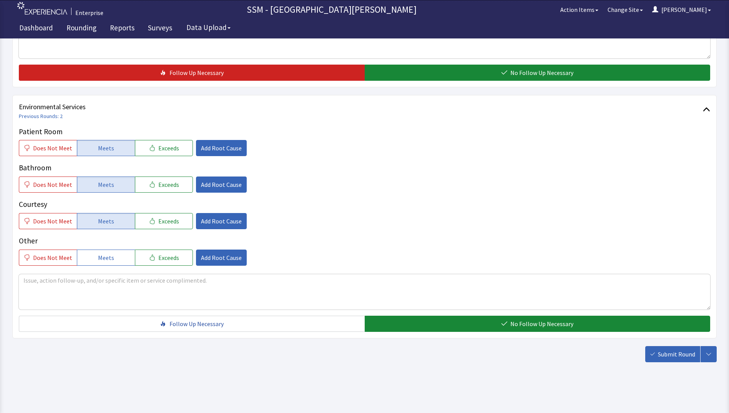
click at [655, 350] on button "Submit Round" at bounding box center [672, 354] width 55 height 16
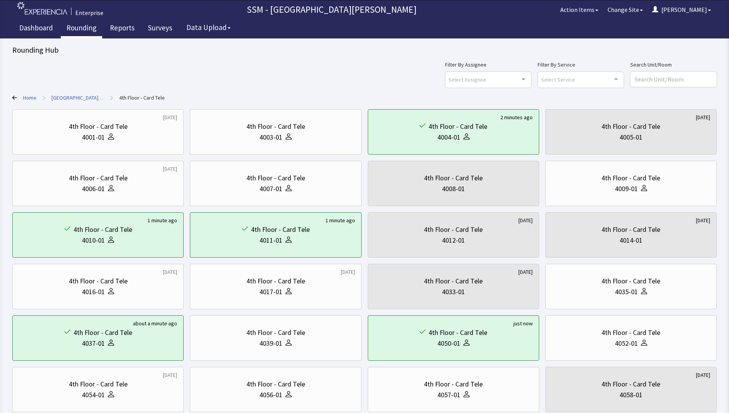
click at [73, 27] on link "Rounding" at bounding box center [81, 28] width 41 height 19
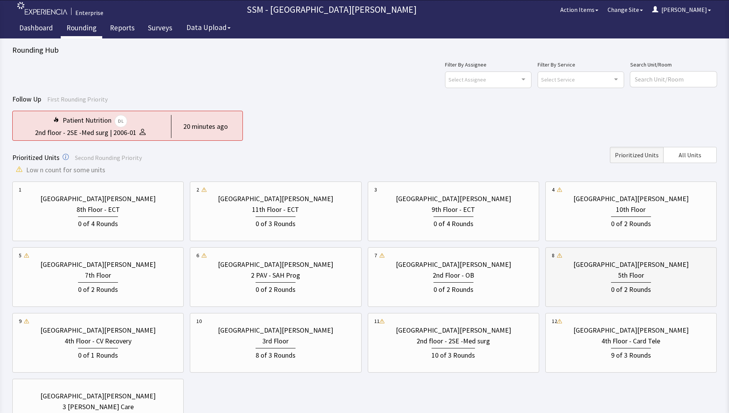
click at [594, 293] on div "0 of 2 Rounds" at bounding box center [631, 287] width 158 height 14
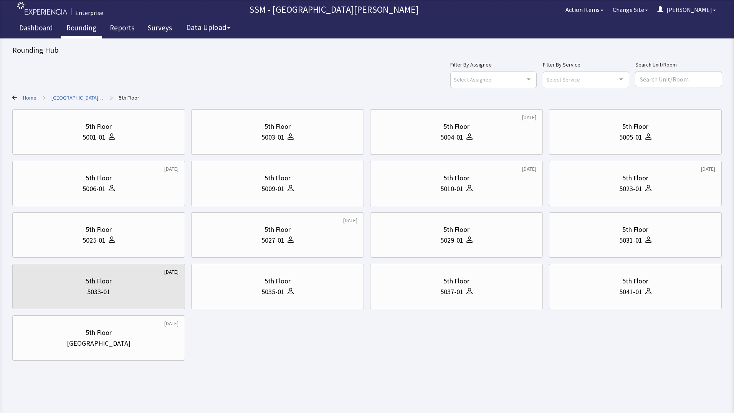
click at [278, 334] on div "5th Floor 5001-01 5th Floor 5003-01 [DATE] 5th Floor 5004-01 5th Floor 5005-01 …" at bounding box center [367, 234] width 710 height 251
click at [127, 193] on div "5006-01" at bounding box center [99, 188] width 160 height 11
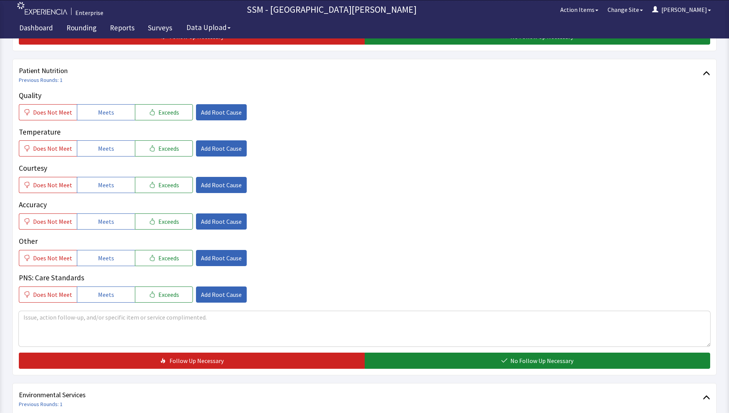
scroll to position [384, 0]
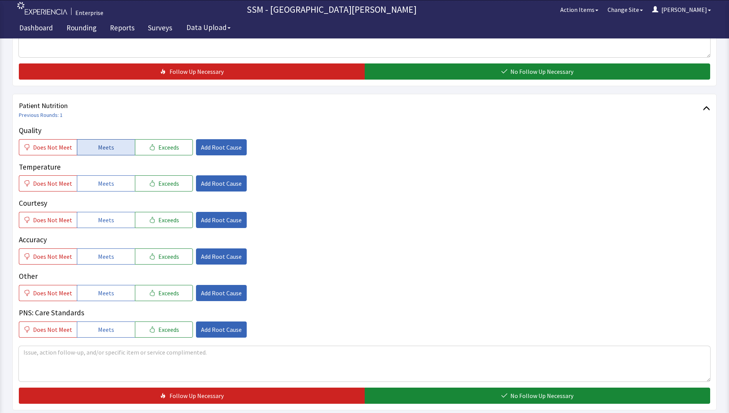
click at [93, 145] on button "Meets" at bounding box center [106, 147] width 58 height 16
click at [97, 189] on button "Meets" at bounding box center [106, 183] width 58 height 16
click at [103, 223] on span "Meets" at bounding box center [106, 219] width 16 height 9
click at [117, 257] on button "Meets" at bounding box center [106, 256] width 58 height 16
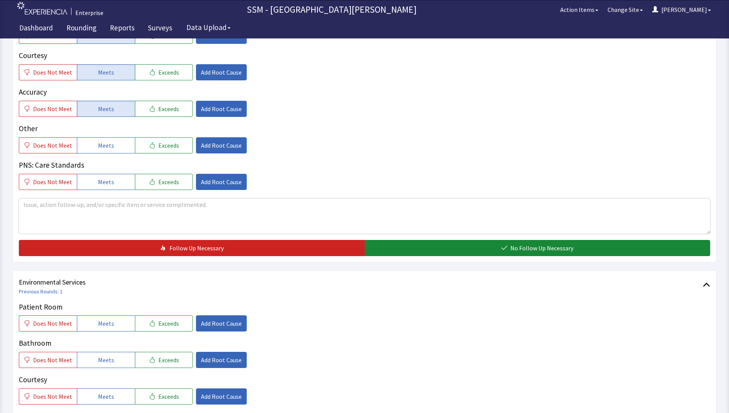
scroll to position [653, 0]
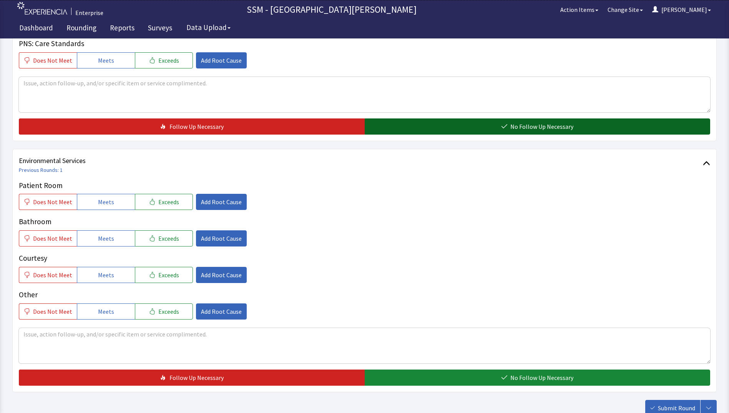
click at [447, 132] on button "No Follow Up Necessary" at bounding box center [538, 126] width 346 height 16
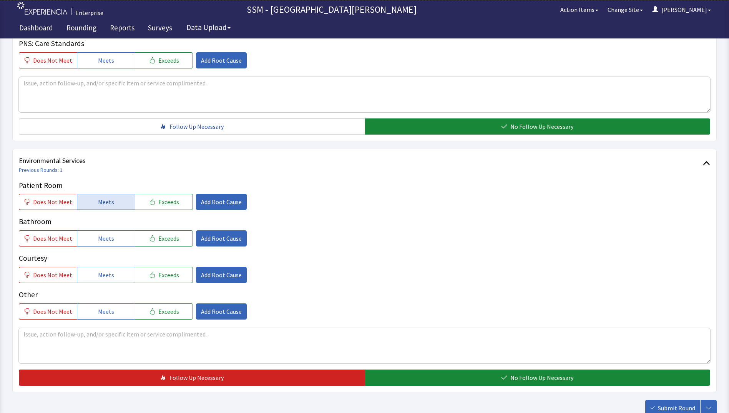
click at [106, 207] on button "Meets" at bounding box center [106, 202] width 58 height 16
click at [105, 238] on span "Meets" at bounding box center [106, 238] width 16 height 9
click at [107, 278] on span "Meets" at bounding box center [106, 274] width 16 height 9
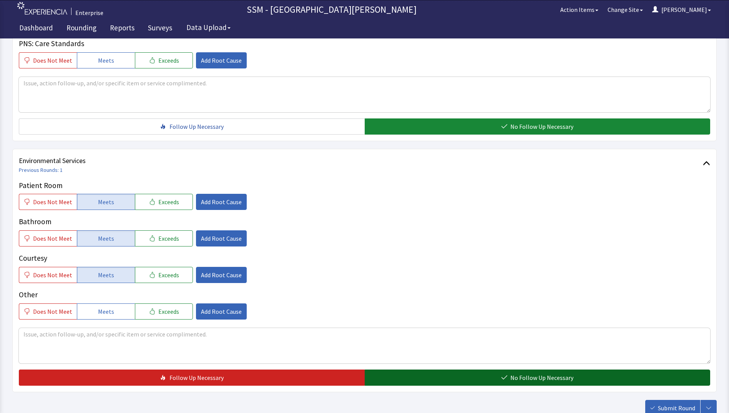
click at [447, 377] on button "No Follow Up Necessary" at bounding box center [538, 377] width 346 height 16
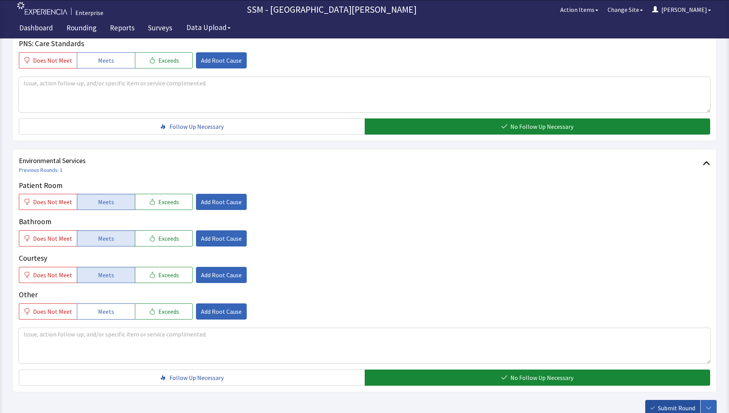
click at [660, 403] on span "Submit Round" at bounding box center [676, 407] width 37 height 9
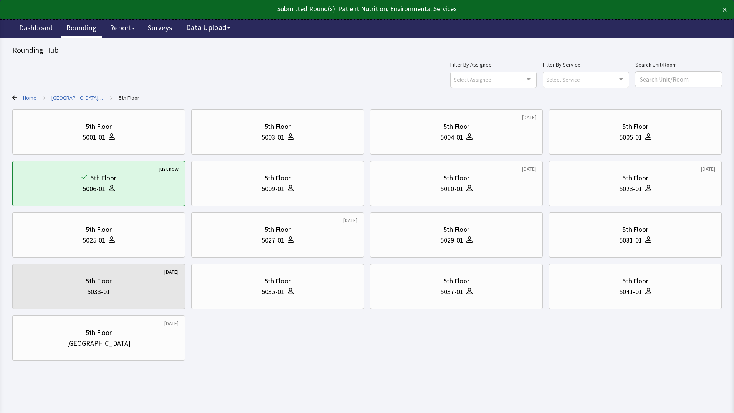
click at [71, 25] on link "Rounding" at bounding box center [81, 28] width 41 height 19
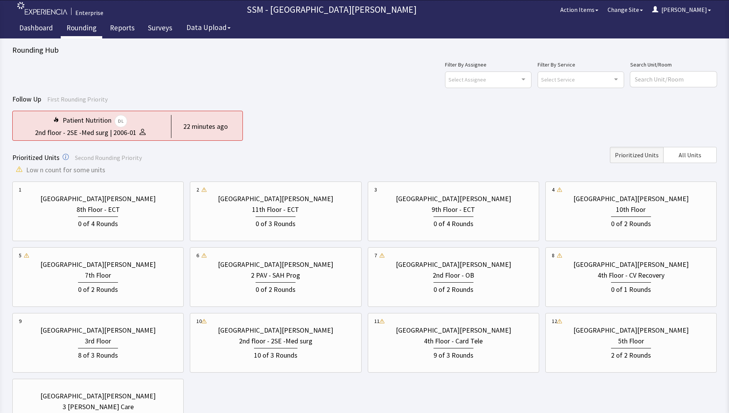
scroll to position [76, 0]
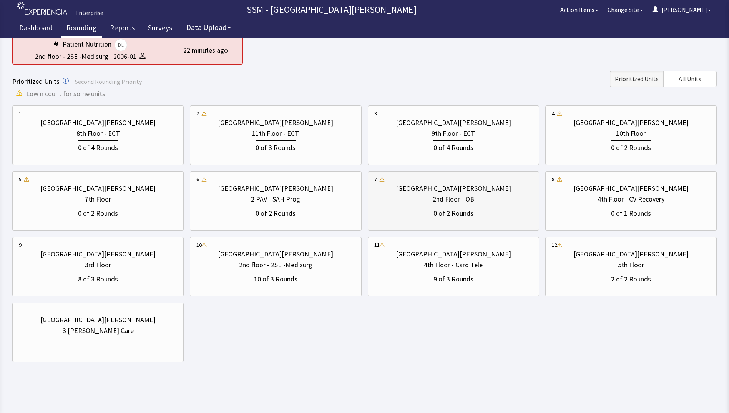
click at [413, 210] on div "0 of 2 Rounds" at bounding box center [453, 211] width 158 height 14
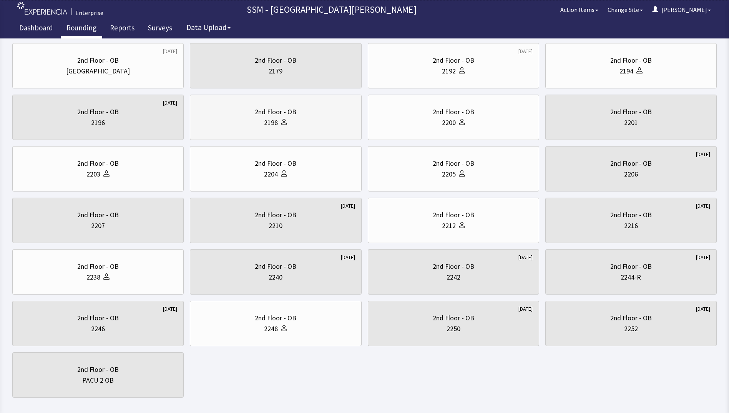
scroll to position [0, 0]
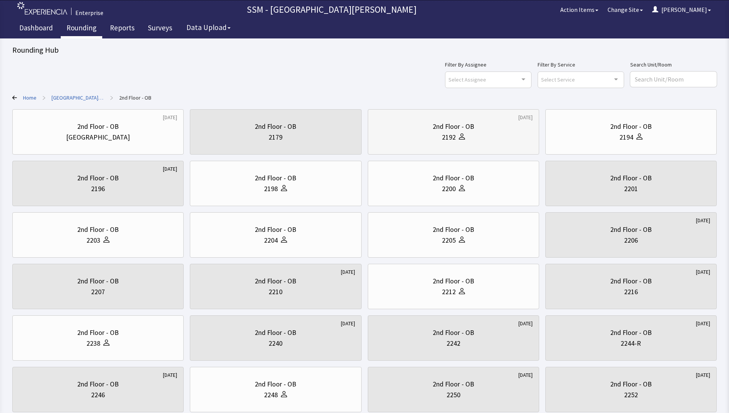
click at [468, 147] on div "2nd Floor - OB 2192" at bounding box center [453, 131] width 158 height 37
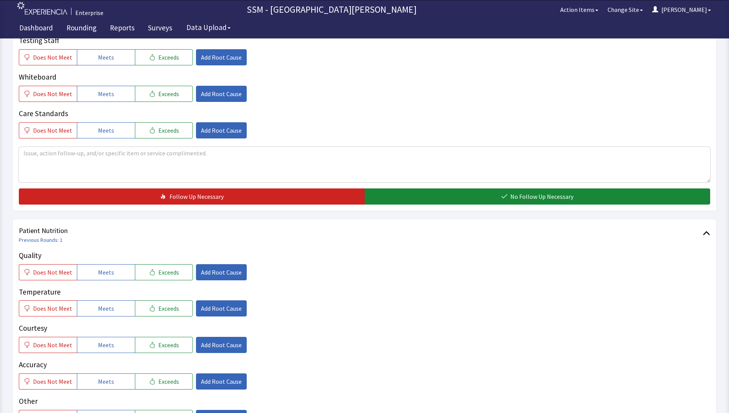
scroll to position [346, 0]
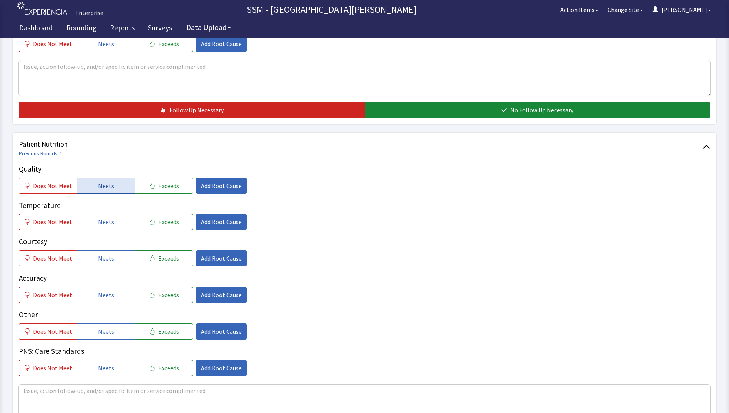
click at [86, 187] on button "Meets" at bounding box center [106, 185] width 58 height 16
click at [98, 229] on button "Meets" at bounding box center [106, 222] width 58 height 16
click at [102, 257] on span "Meets" at bounding box center [106, 258] width 16 height 9
click at [112, 294] on button "Meets" at bounding box center [106, 295] width 58 height 16
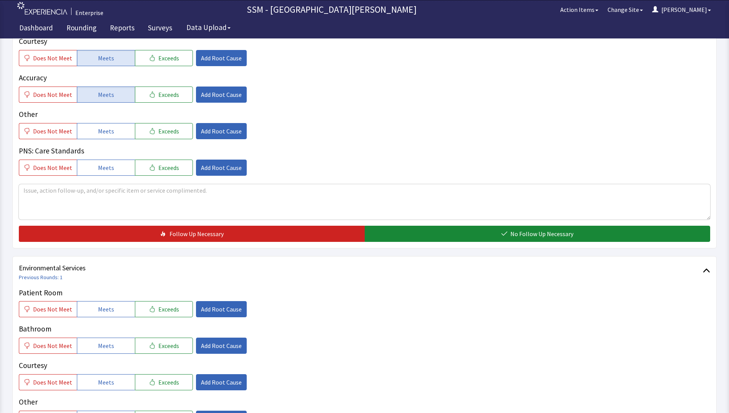
scroll to position [615, 0]
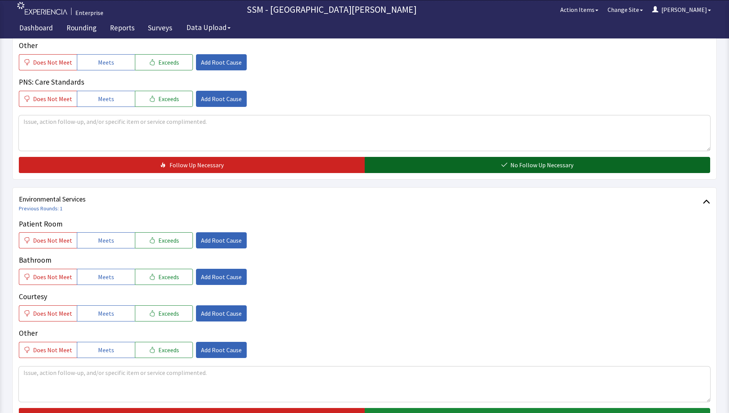
click at [435, 162] on button "No Follow Up Necessary" at bounding box center [538, 165] width 346 height 16
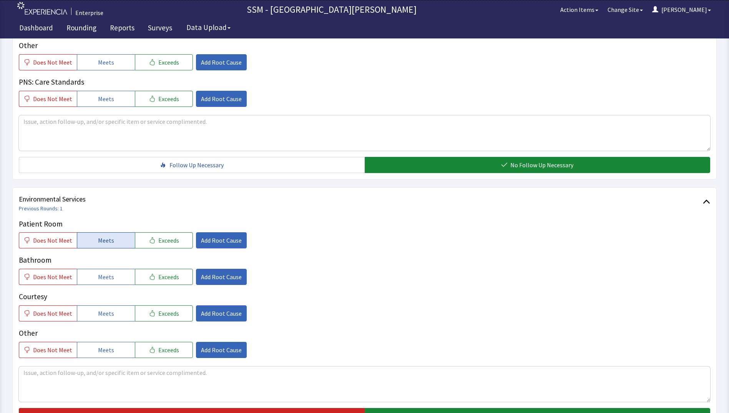
click at [111, 237] on button "Meets" at bounding box center [106, 240] width 58 height 16
click at [107, 274] on span "Meets" at bounding box center [106, 276] width 16 height 9
click at [118, 308] on button "Meets" at bounding box center [106, 313] width 58 height 16
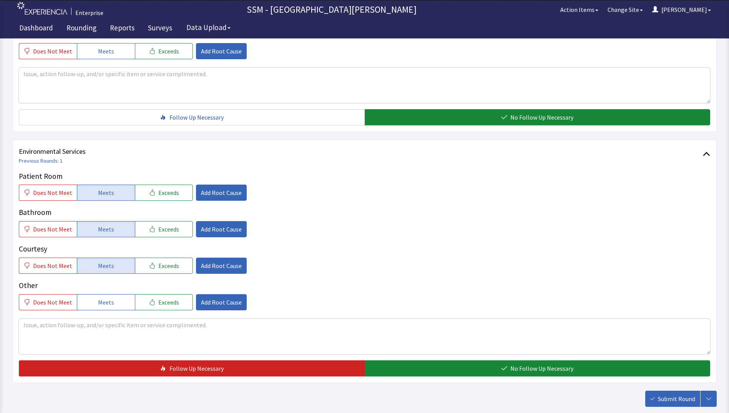
scroll to position [707, 0]
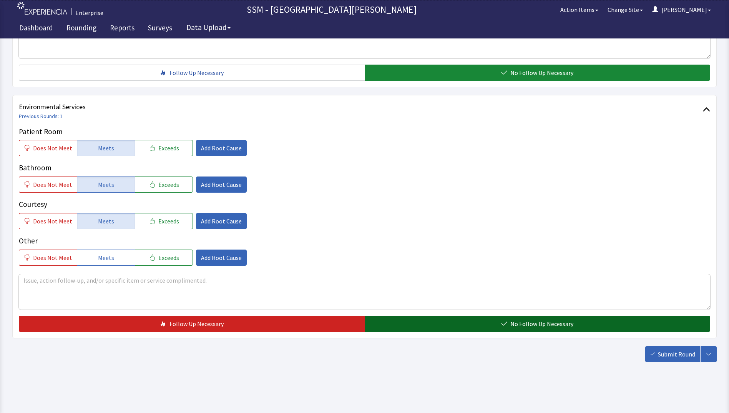
click at [420, 325] on button "No Follow Up Necessary" at bounding box center [538, 323] width 346 height 16
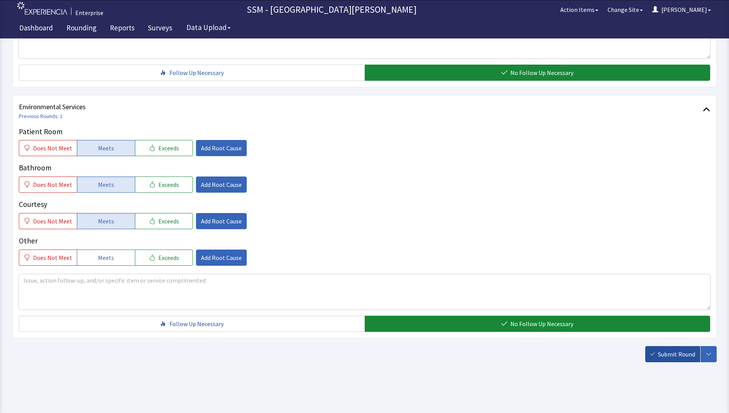
click at [670, 356] on span "Submit Round" at bounding box center [676, 353] width 37 height 9
